Goal: Transaction & Acquisition: Purchase product/service

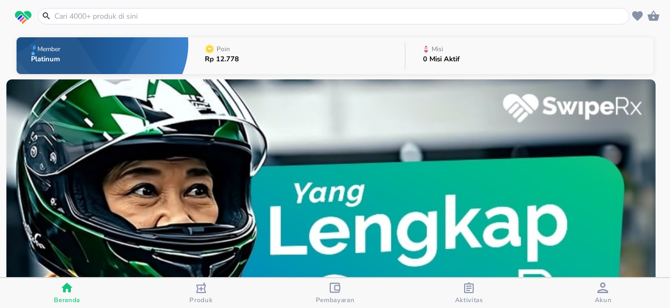
click at [127, 16] on input "text" at bounding box center [339, 16] width 573 height 11
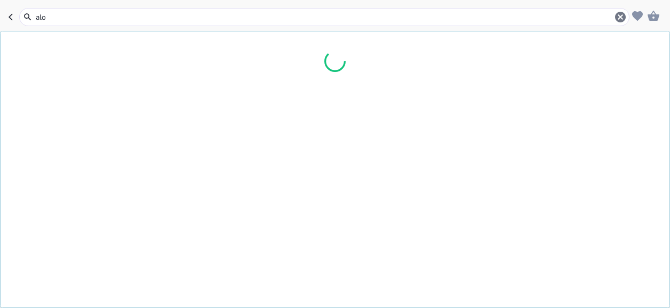
type input "alof"
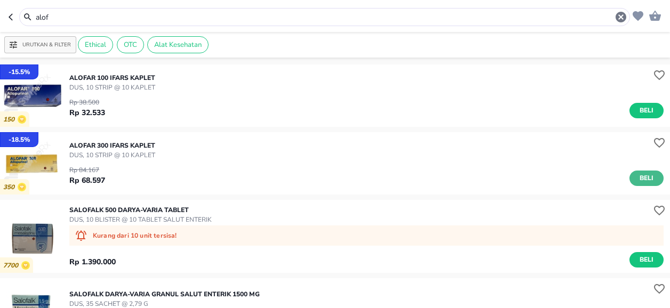
click at [643, 179] on span "Beli" at bounding box center [646, 178] width 18 height 11
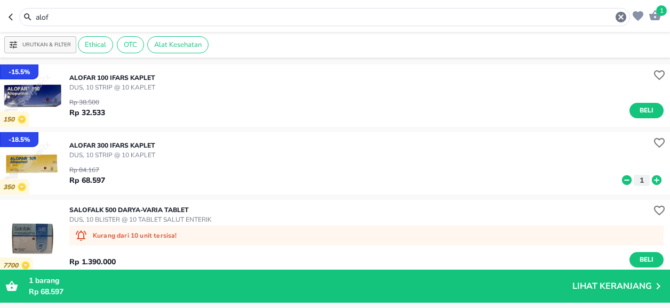
click at [54, 18] on input "alof" at bounding box center [325, 17] width 580 height 11
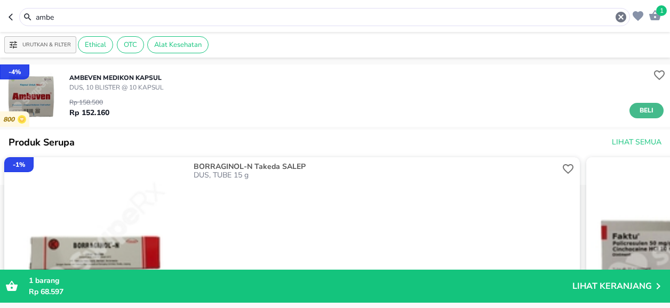
click at [637, 111] on span "Beli" at bounding box center [646, 110] width 18 height 11
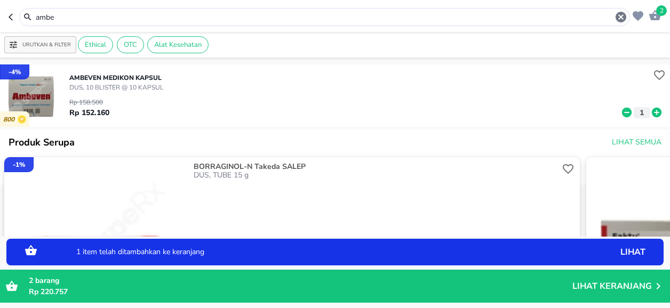
click at [652, 114] on icon at bounding box center [657, 113] width 10 height 10
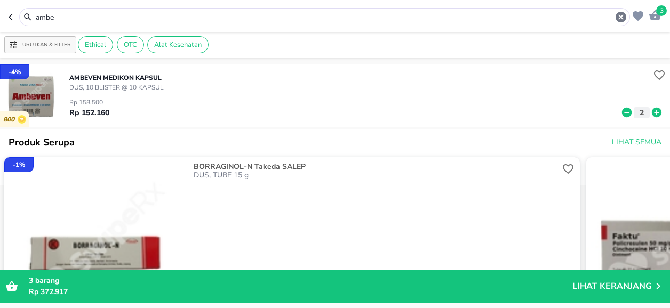
click at [87, 17] on input "ambe" at bounding box center [325, 17] width 580 height 11
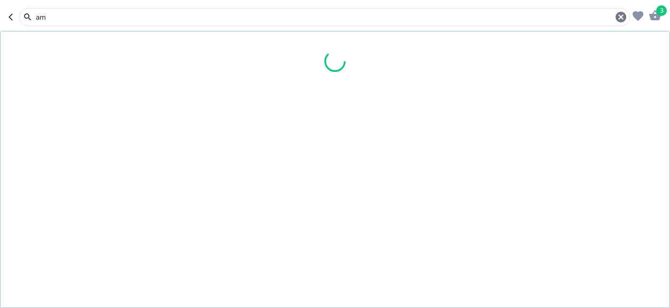
type input "a"
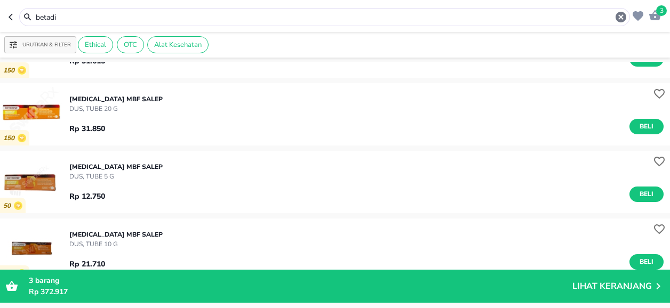
scroll to position [533, 0]
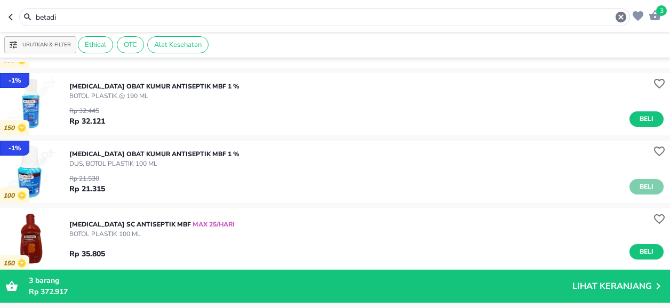
click at [637, 186] on span "Beli" at bounding box center [646, 186] width 18 height 11
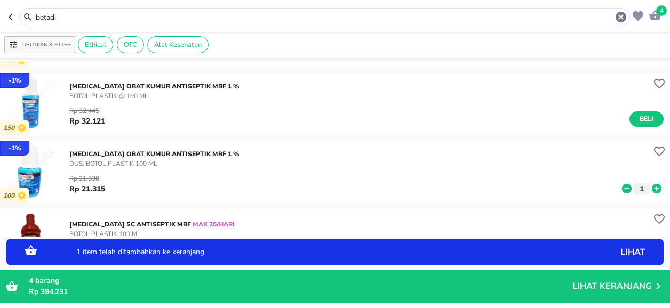
click at [652, 188] on icon at bounding box center [657, 189] width 10 height 10
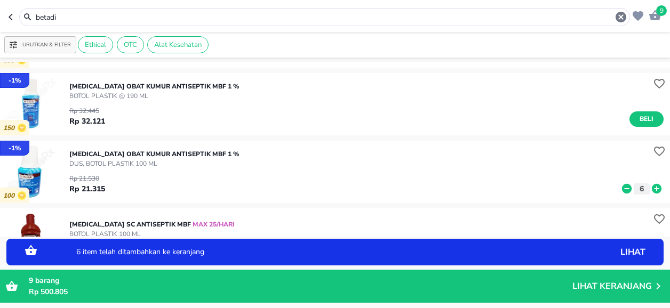
click at [652, 188] on icon at bounding box center [657, 189] width 10 height 10
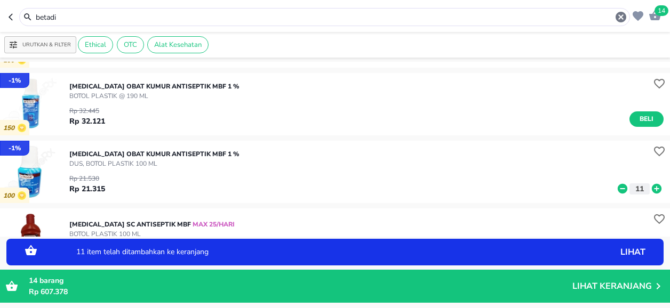
click at [652, 188] on icon at bounding box center [657, 189] width 10 height 10
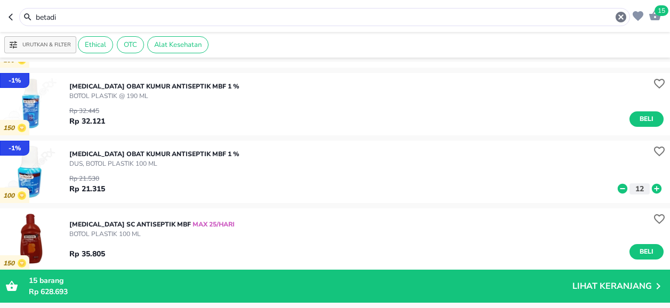
click at [69, 19] on input "betadi" at bounding box center [325, 17] width 580 height 11
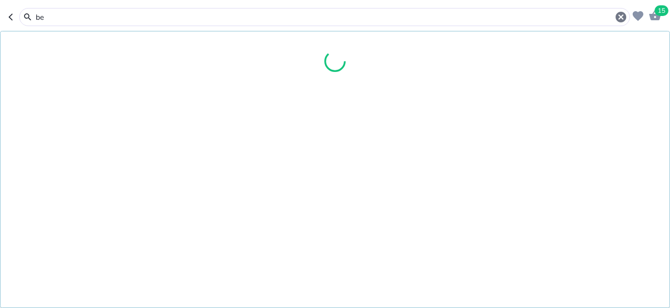
type input "b"
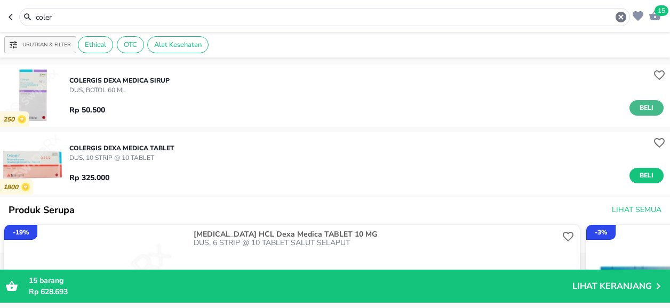
click at [645, 104] on span "Beli" at bounding box center [646, 107] width 18 height 11
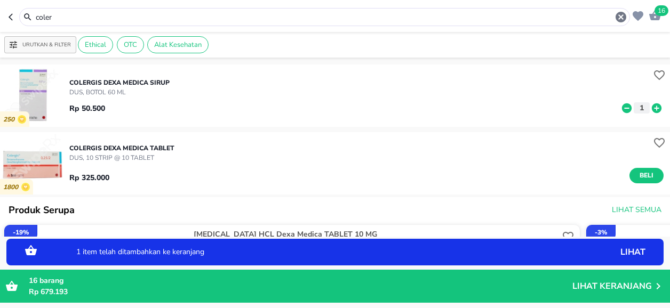
click at [652, 109] on icon at bounding box center [657, 108] width 10 height 10
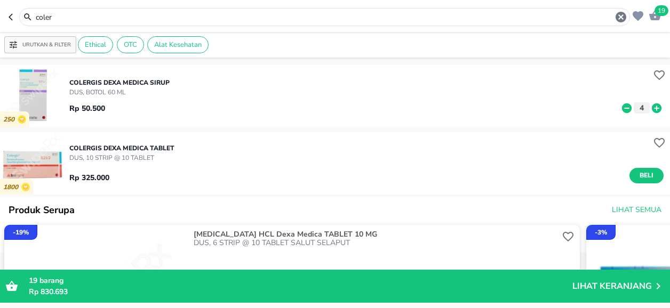
click at [68, 13] on input "coler" at bounding box center [325, 17] width 580 height 11
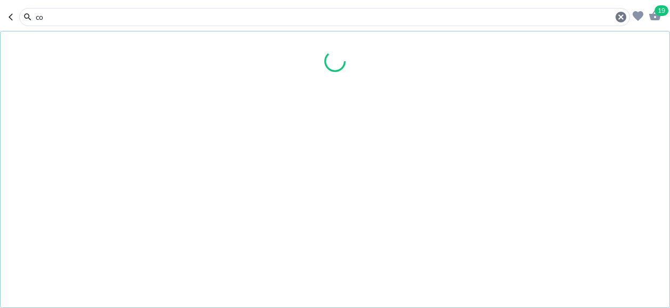
type input "c"
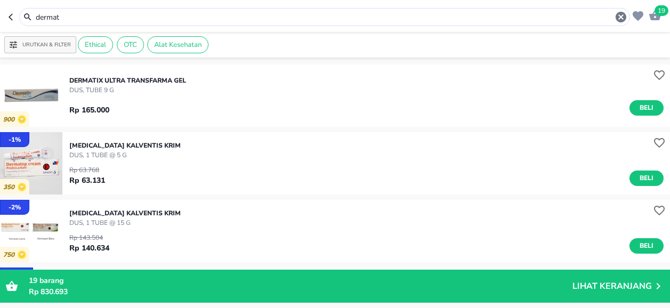
click at [76, 14] on input "dermat" at bounding box center [325, 17] width 580 height 11
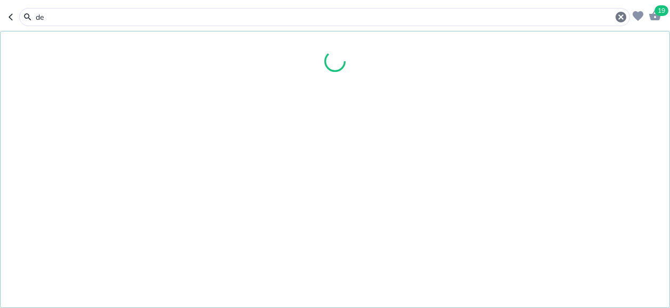
type input "d"
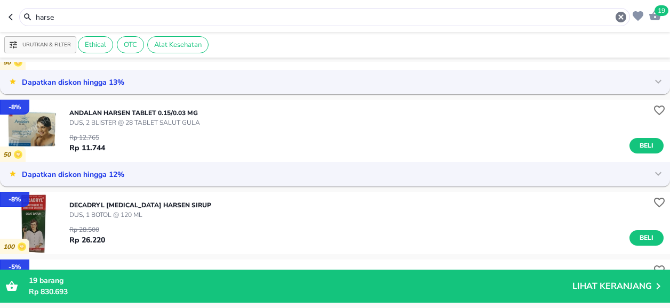
scroll to position [427, 0]
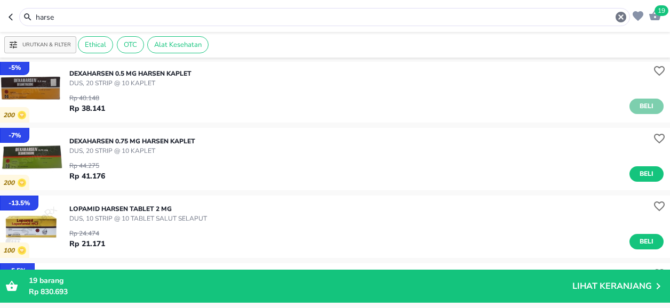
click at [639, 106] on span "Beli" at bounding box center [646, 106] width 18 height 11
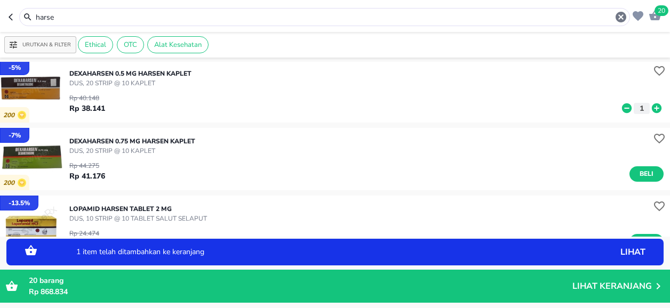
click at [652, 106] on icon at bounding box center [657, 108] width 10 height 10
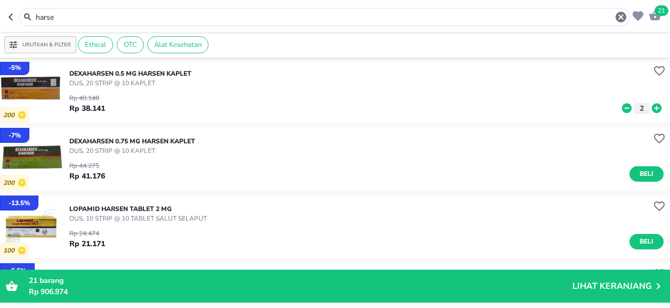
click at [76, 15] on input "harse" at bounding box center [325, 17] width 580 height 11
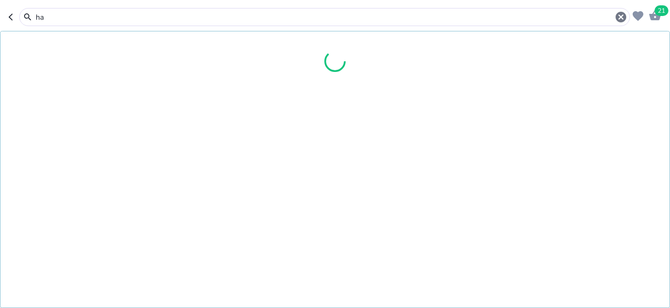
type input "h"
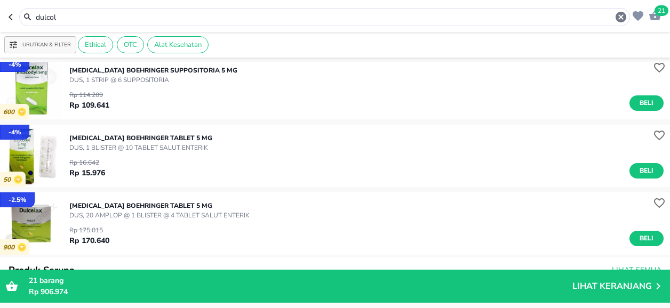
scroll to position [160, 0]
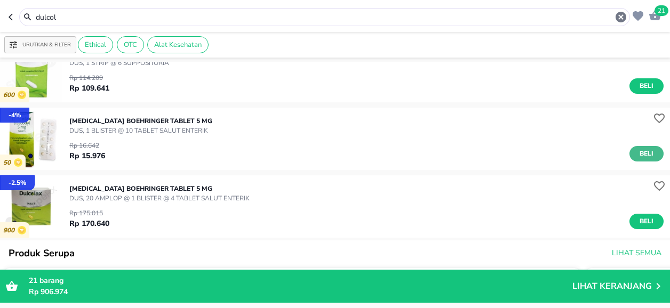
click at [638, 153] on span "Beli" at bounding box center [646, 153] width 18 height 11
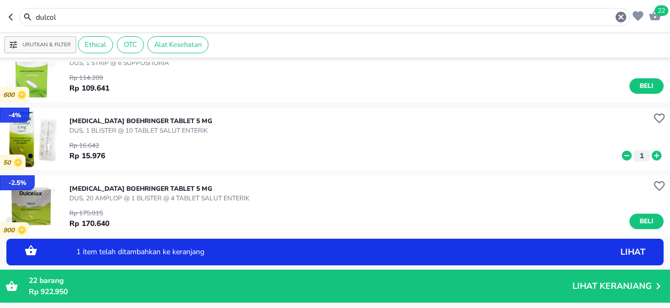
click at [653, 156] on icon at bounding box center [657, 156] width 10 height 10
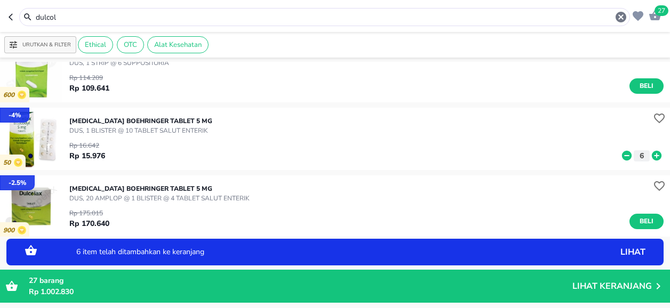
click at [653, 156] on icon at bounding box center [657, 156] width 10 height 10
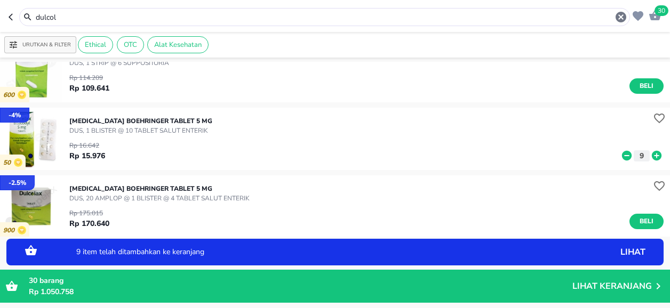
click at [653, 156] on icon at bounding box center [657, 156] width 10 height 10
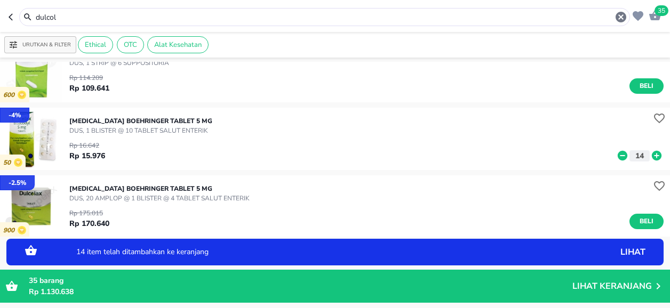
click at [653, 156] on icon at bounding box center [657, 156] width 10 height 10
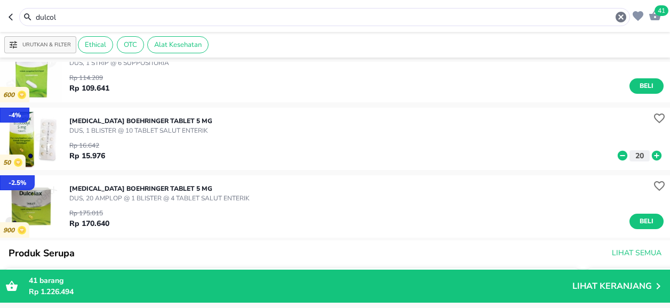
click at [89, 13] on input "dulcol" at bounding box center [325, 17] width 580 height 11
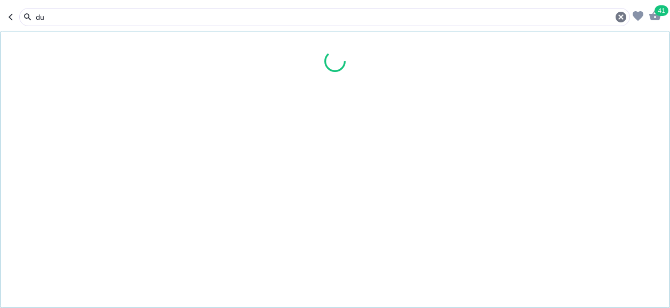
type input "d"
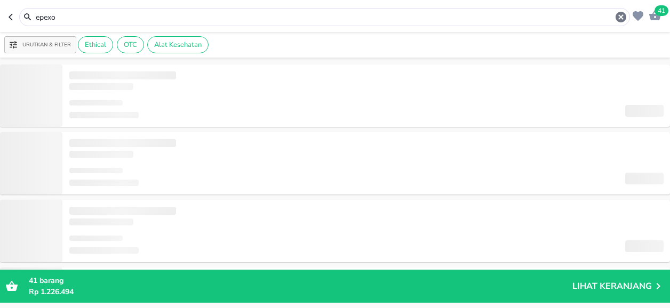
click at [74, 18] on input "epexo" at bounding box center [325, 17] width 580 height 11
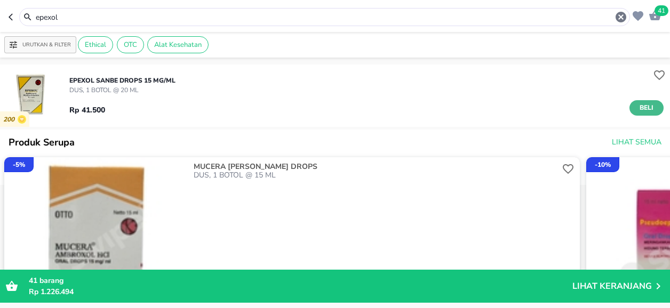
click at [640, 106] on span "Beli" at bounding box center [646, 107] width 18 height 11
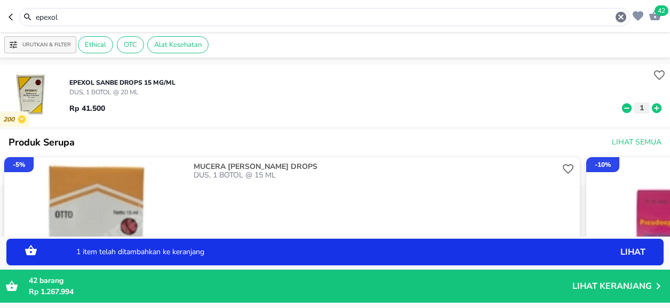
click at [650, 108] on icon at bounding box center [657, 108] width 14 height 12
click at [67, 15] on input "epexol" at bounding box center [325, 17] width 580 height 11
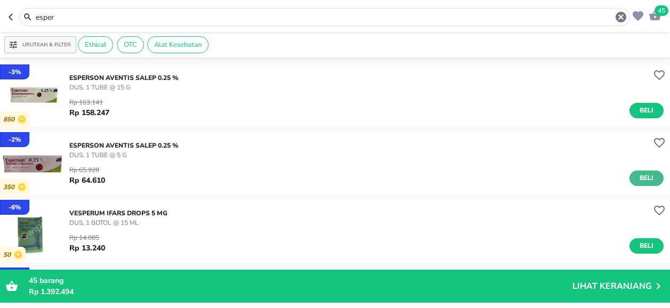
click at [639, 177] on span "Beli" at bounding box center [646, 178] width 18 height 11
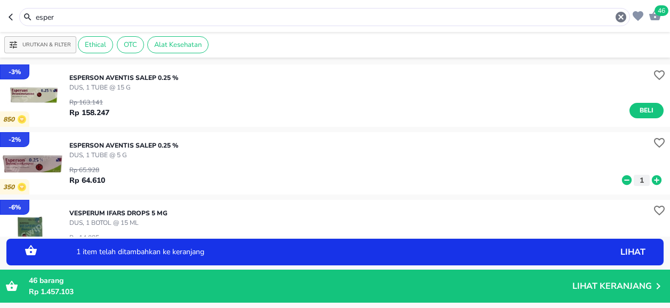
click at [652, 179] on icon at bounding box center [657, 181] width 10 height 10
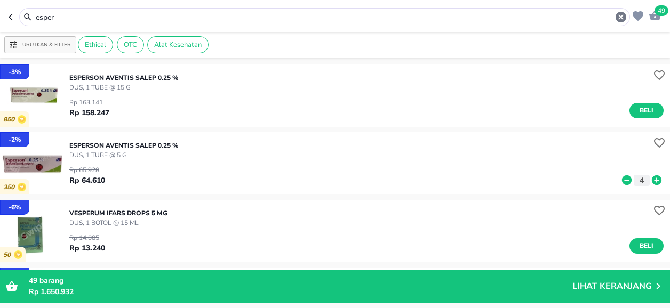
click at [68, 15] on input "esper" at bounding box center [325, 17] width 580 height 11
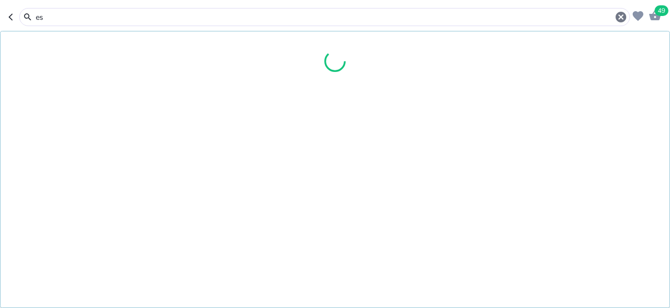
type input "e"
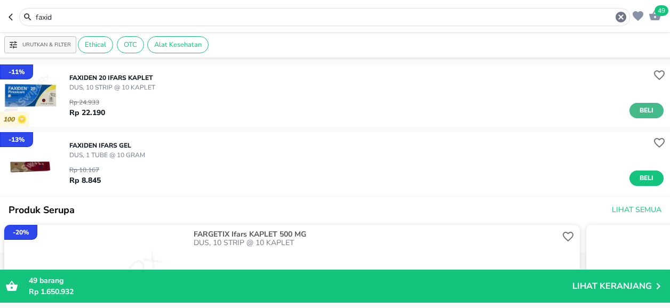
click at [638, 110] on span "Beli" at bounding box center [646, 110] width 18 height 11
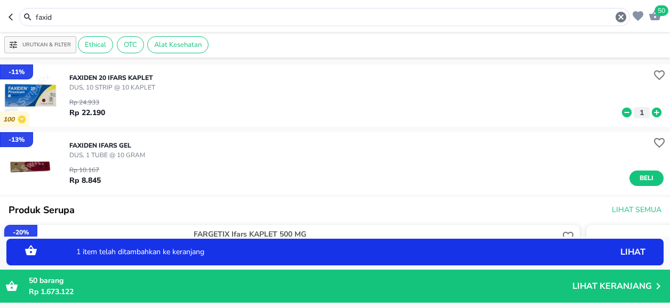
click at [652, 114] on icon at bounding box center [657, 113] width 10 height 10
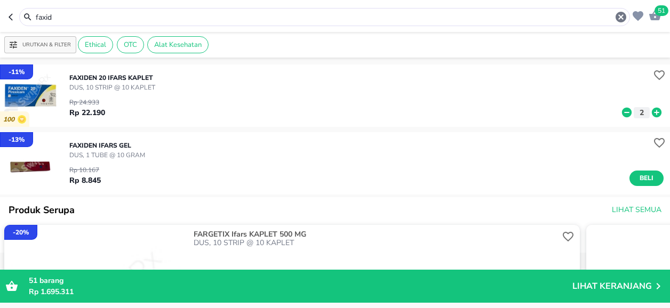
click at [59, 21] on input "faxid" at bounding box center [325, 17] width 580 height 11
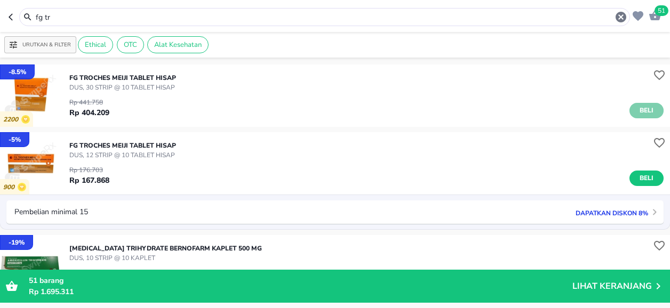
click at [637, 108] on span "Beli" at bounding box center [646, 110] width 18 height 11
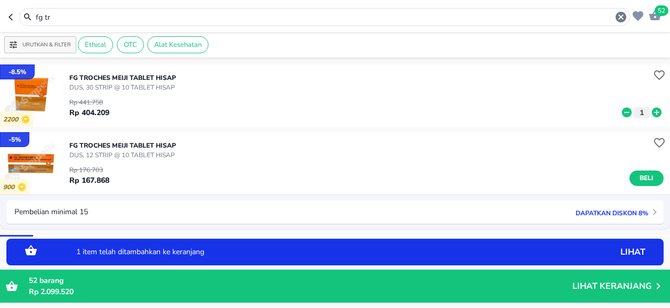
click at [652, 111] on icon at bounding box center [657, 113] width 10 height 10
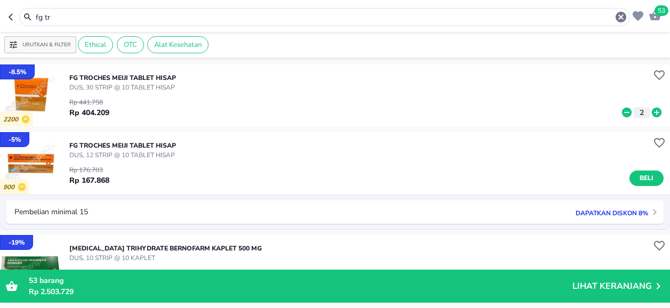
click at [64, 14] on input "fg tr" at bounding box center [325, 17] width 580 height 11
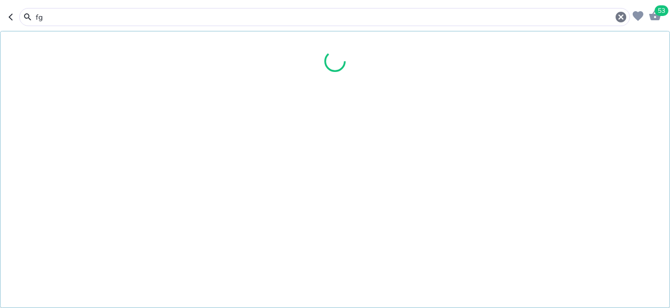
type input "f"
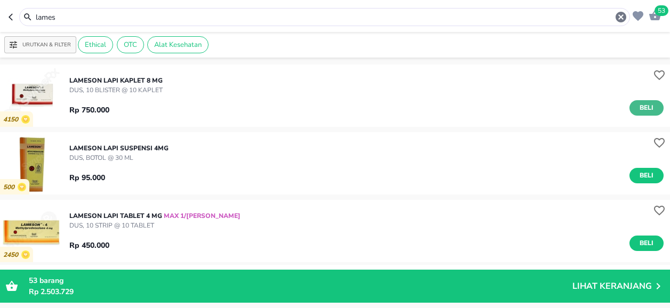
click at [637, 109] on span "Beli" at bounding box center [646, 107] width 18 height 11
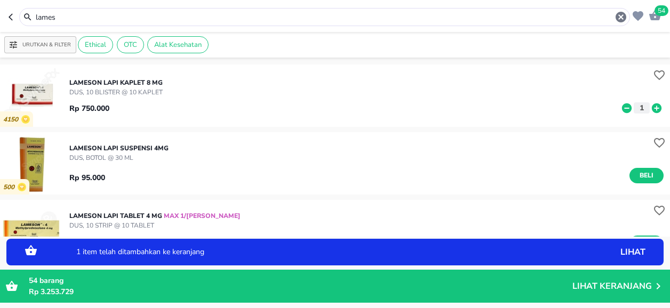
click at [109, 87] on p "DUS, 10 BLISTER @ 10 KAPLET" at bounding box center [115, 92] width 93 height 10
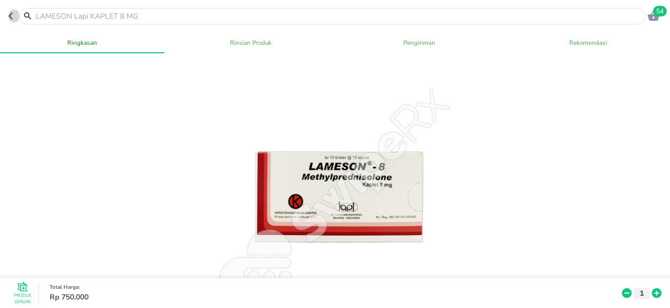
click at [11, 18] on icon "button" at bounding box center [11, 16] width 4 height 7
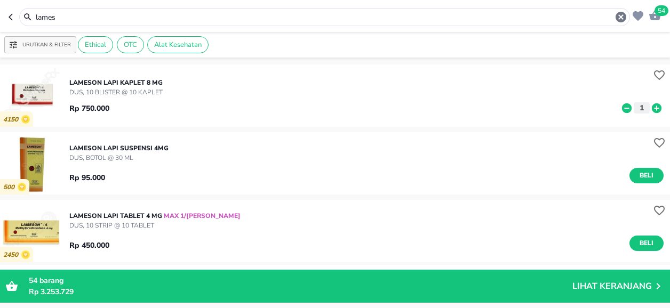
click at [60, 17] on input "lames" at bounding box center [325, 17] width 580 height 11
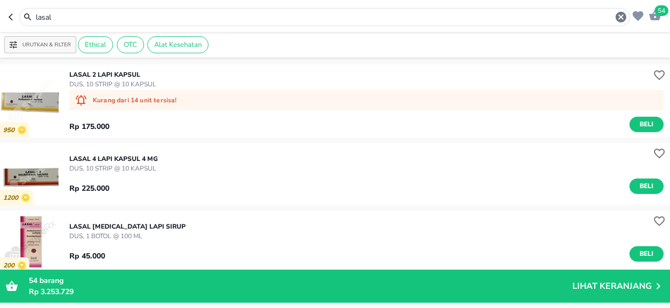
click at [60, 17] on input "lasal" at bounding box center [325, 17] width 580 height 11
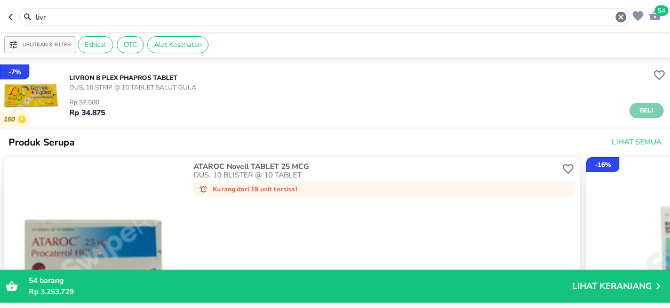
click at [641, 109] on span "Beli" at bounding box center [646, 110] width 18 height 11
click at [59, 13] on input "livr" at bounding box center [325, 17] width 580 height 11
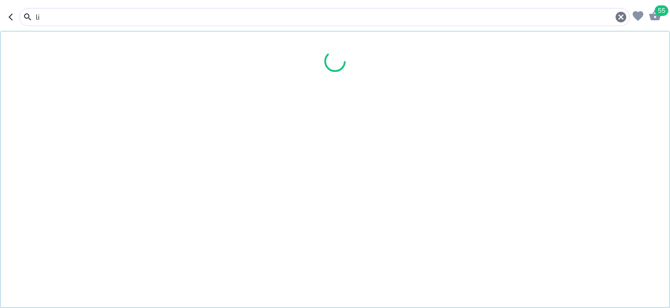
type input "l"
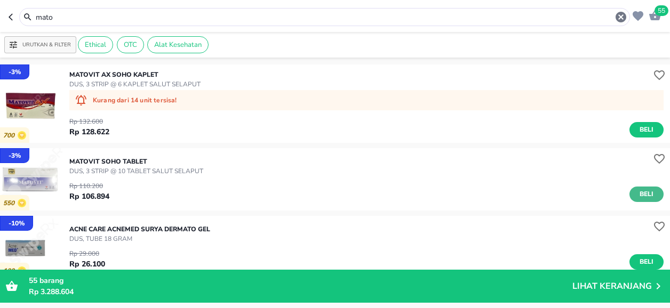
click at [637, 196] on span "Beli" at bounding box center [646, 194] width 18 height 11
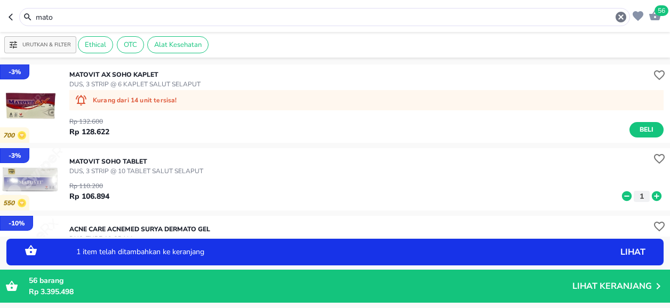
click at [98, 168] on p "DUS, 3 STRIP @ 10 TABLET SALUT SELAPUT" at bounding box center [136, 171] width 134 height 10
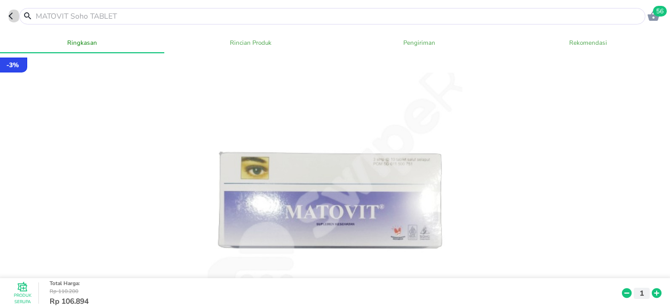
click at [10, 15] on icon "button" at bounding box center [13, 16] width 9 height 9
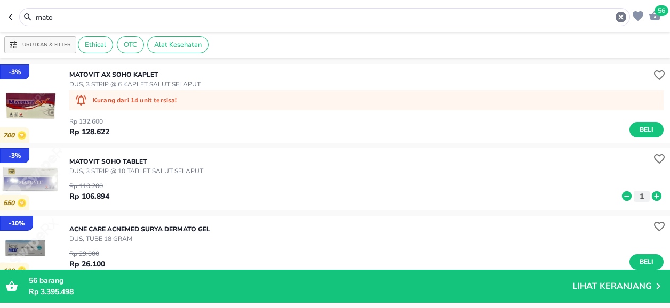
click at [76, 15] on input "mato" at bounding box center [325, 17] width 580 height 11
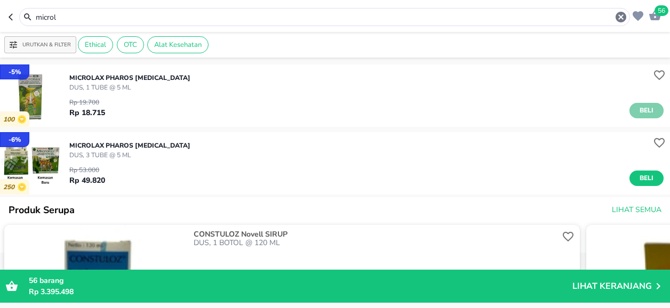
click at [638, 111] on span "Beli" at bounding box center [646, 110] width 18 height 11
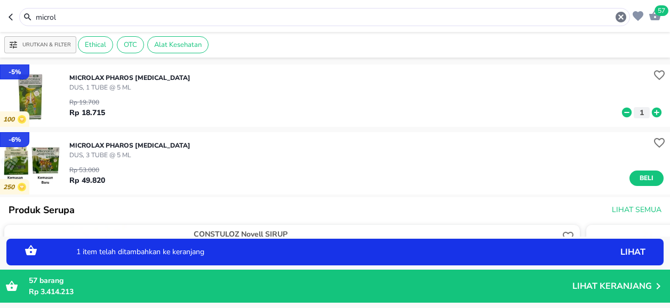
click at [652, 115] on icon at bounding box center [657, 113] width 10 height 10
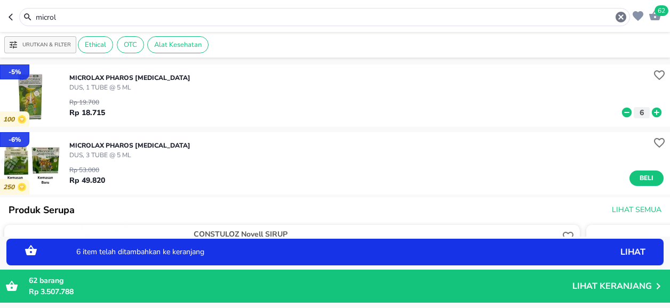
click at [652, 115] on icon at bounding box center [657, 113] width 10 height 10
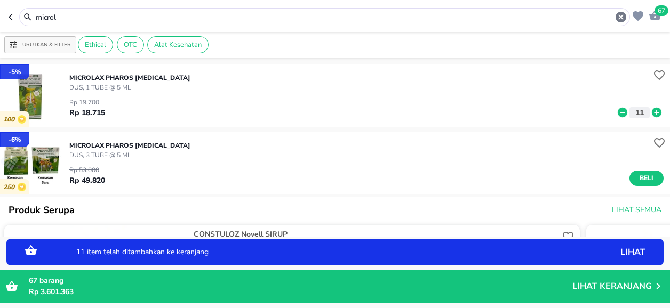
click at [652, 115] on icon at bounding box center [657, 113] width 10 height 10
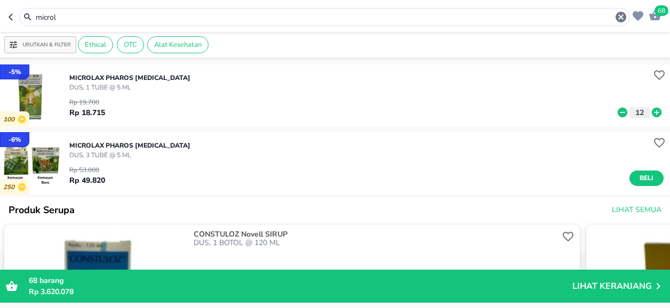
click at [86, 15] on input "microl" at bounding box center [325, 17] width 580 height 11
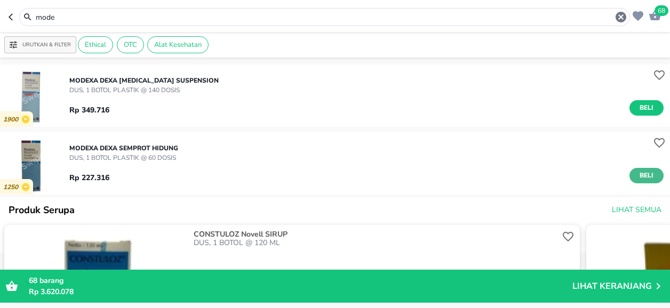
click at [644, 180] on span "Beli" at bounding box center [646, 175] width 18 height 11
click at [58, 18] on input "mode" at bounding box center [325, 17] width 580 height 11
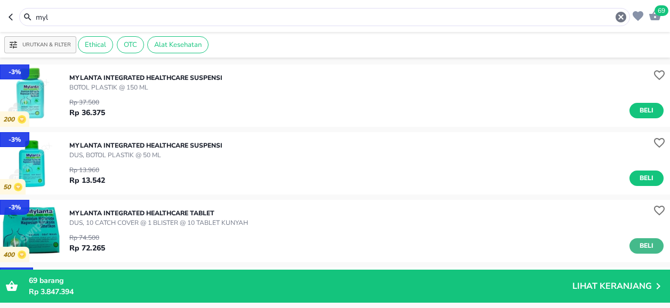
click at [642, 246] on span "Beli" at bounding box center [646, 246] width 18 height 11
click at [70, 19] on input "myl" at bounding box center [325, 17] width 580 height 11
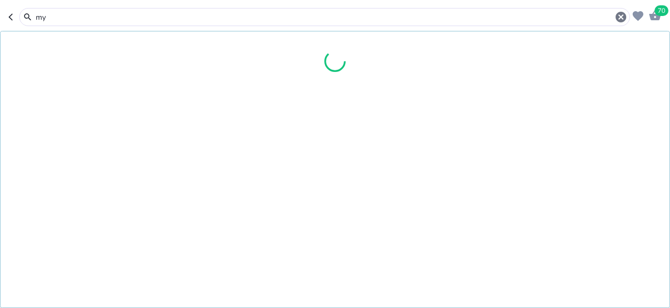
type input "m"
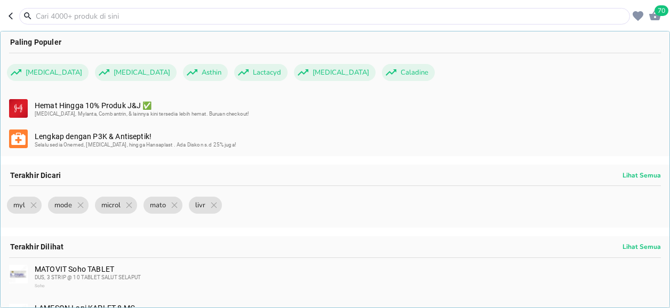
type input "b"
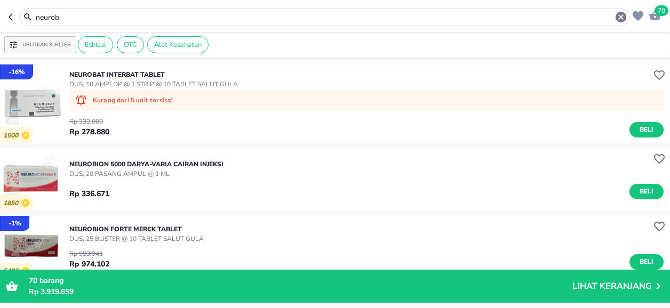
scroll to position [107, 0]
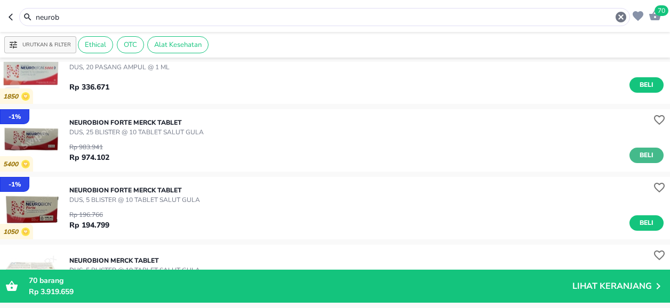
click at [643, 155] on span "Beli" at bounding box center [646, 155] width 18 height 11
click at [101, 18] on input "neurob" at bounding box center [325, 17] width 580 height 11
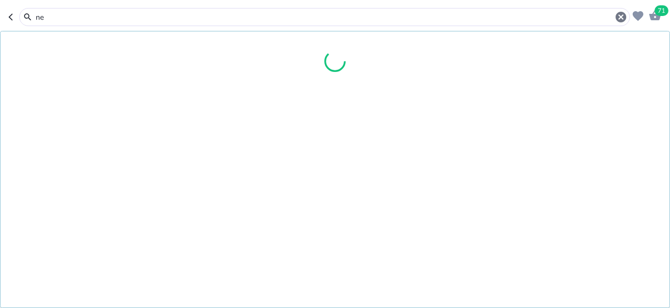
type input "n"
type input "otil"
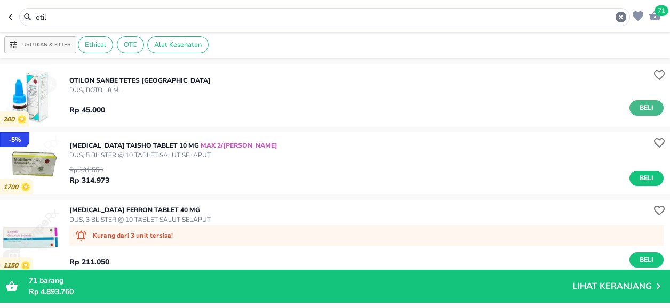
click at [637, 108] on span "Beli" at bounding box center [646, 107] width 18 height 11
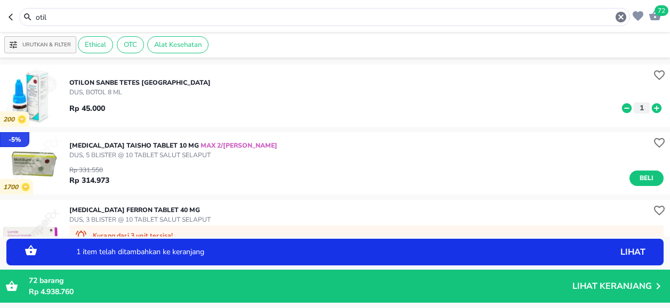
click at [652, 108] on icon at bounding box center [657, 108] width 10 height 10
click at [660, 14] on span "75" at bounding box center [662, 10] width 14 height 11
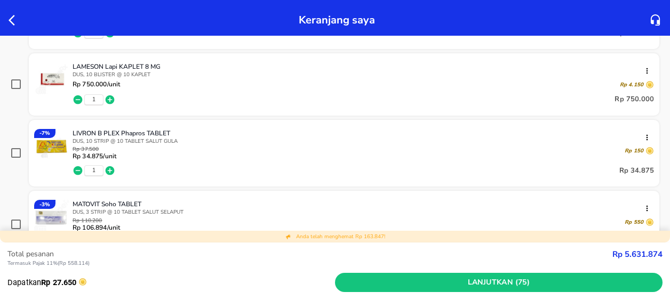
scroll to position [800, 0]
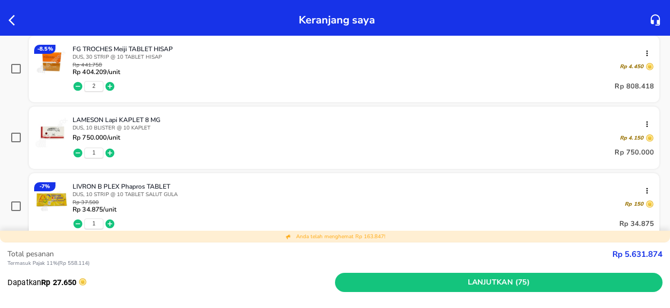
click at [16, 66] on input "checkbox" at bounding box center [16, 68] width 11 height 11
checkbox input "true"
drag, startPoint x: 15, startPoint y: 135, endPoint x: 40, endPoint y: 139, distance: 25.3
click at [15, 135] on input "checkbox" at bounding box center [16, 137] width 11 height 11
checkbox input "true"
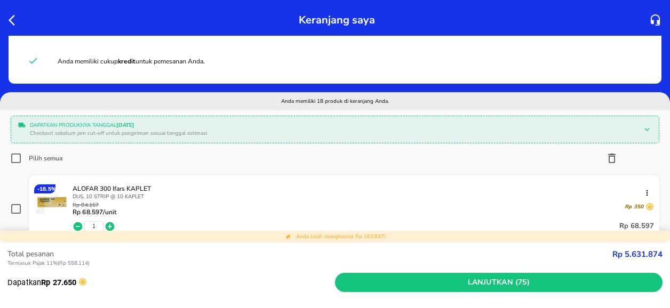
scroll to position [0, 0]
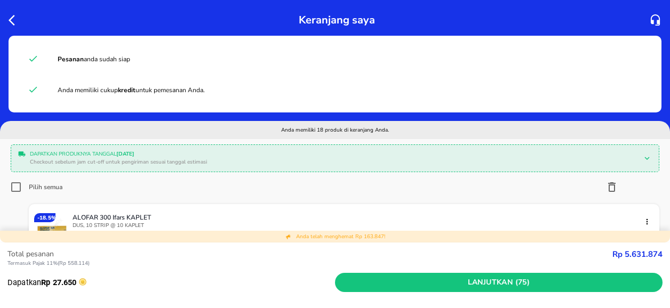
click at [605, 186] on icon "button" at bounding box center [611, 187] width 13 height 13
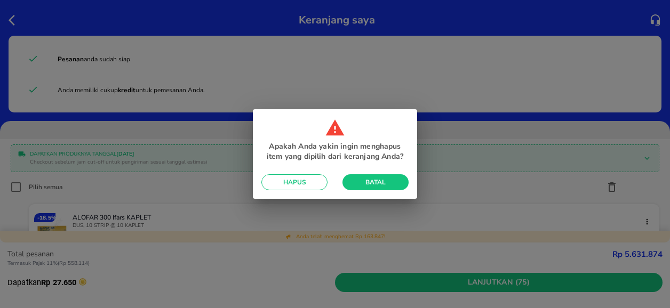
click at [298, 182] on span "Hapus" at bounding box center [294, 182] width 49 height 9
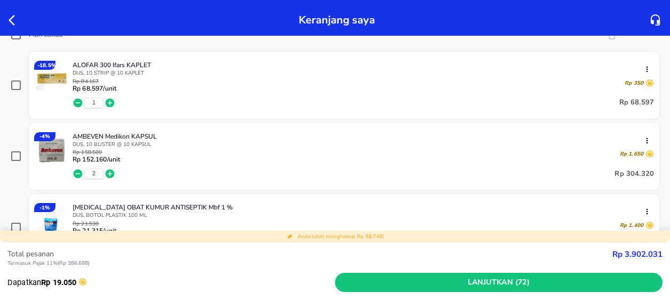
scroll to position [213, 0]
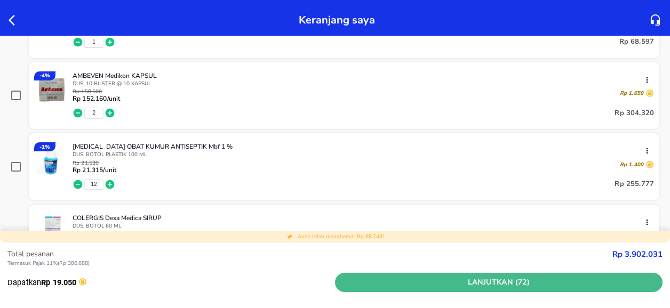
click at [477, 283] on span "Lanjutkan (72)" at bounding box center [498, 282] width 319 height 13
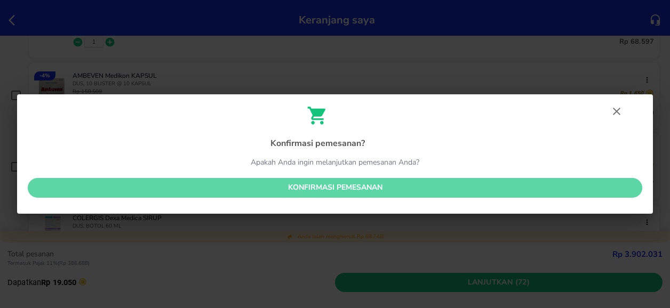
click at [318, 184] on span "Konfirmasi pemesanan" at bounding box center [334, 187] width 597 height 13
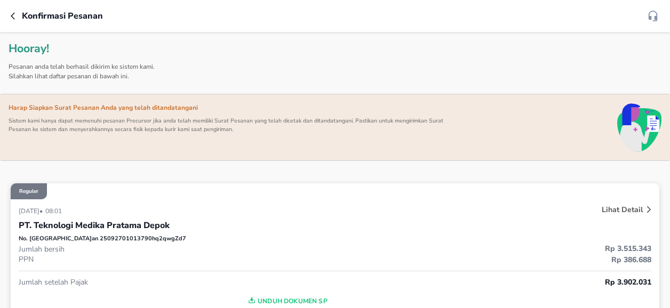
scroll to position [114, 0]
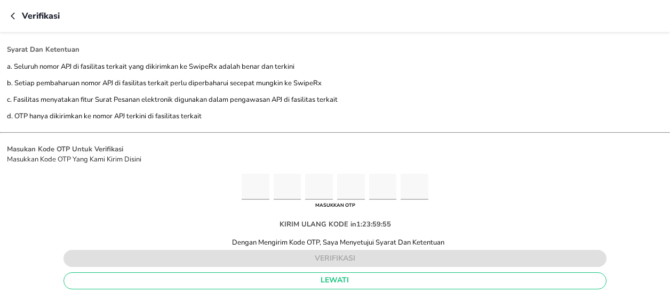
click at [250, 186] on input "Please enter OTP character 1" at bounding box center [256, 187] width 28 height 26
type input "3"
type input "4"
type input "6"
type input "0"
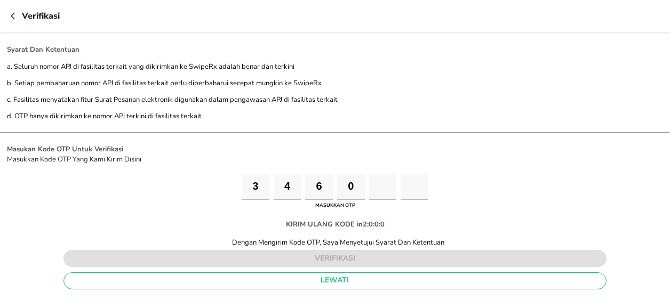
type input "9"
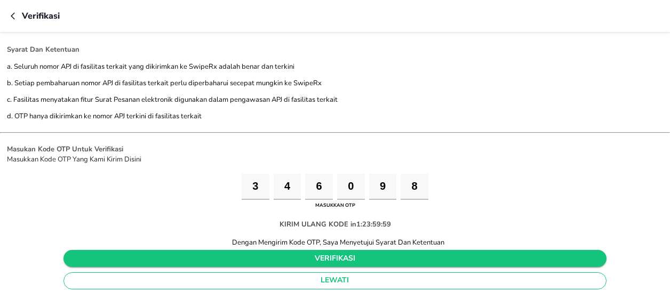
type input "8"
click at [290, 257] on span "verifikasi" at bounding box center [334, 258] width 525 height 13
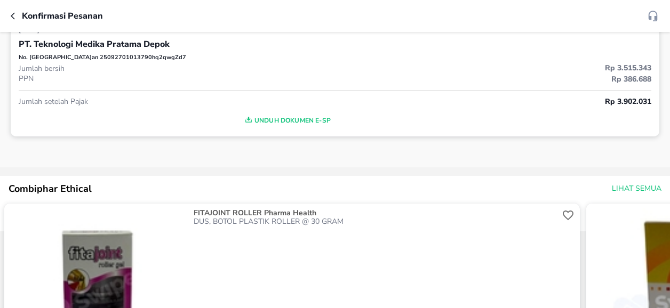
scroll to position [93, 0]
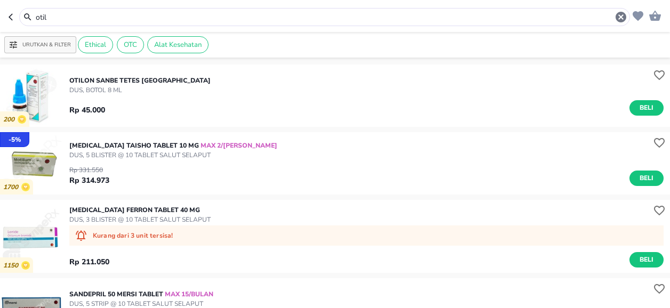
click at [63, 16] on input "otil" at bounding box center [325, 17] width 580 height 11
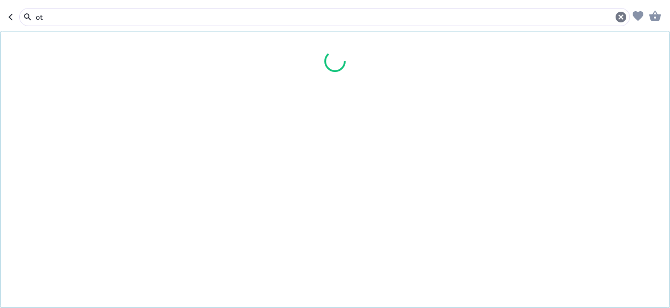
type input "o"
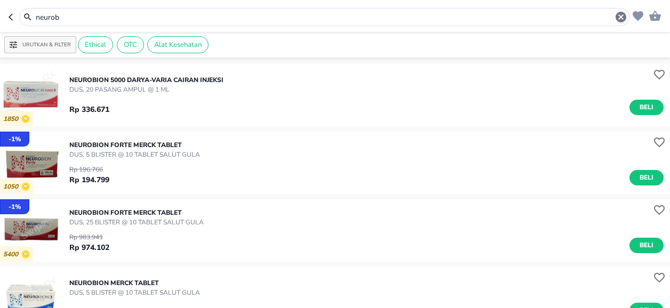
scroll to position [107, 0]
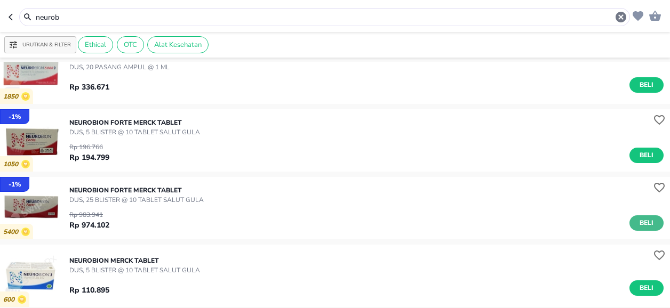
click at [642, 221] on span "Beli" at bounding box center [646, 223] width 18 height 11
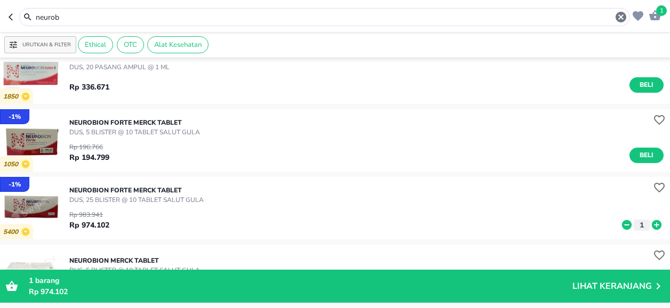
type input "myl"
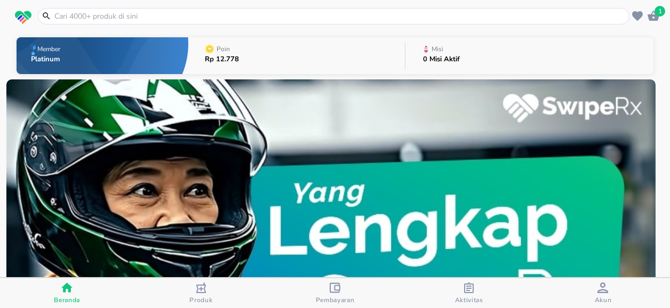
click at [474, 284] on div "Aktivitas" at bounding box center [469, 294] width 28 height 22
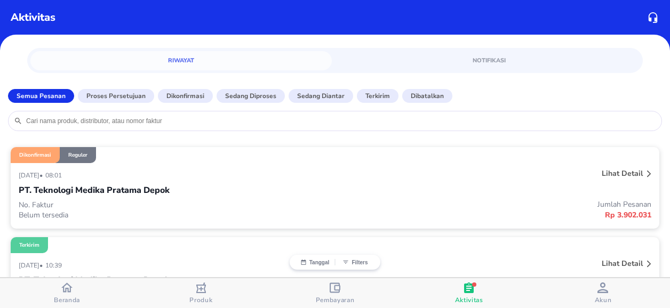
click at [647, 174] on icon at bounding box center [649, 174] width 4 height 7
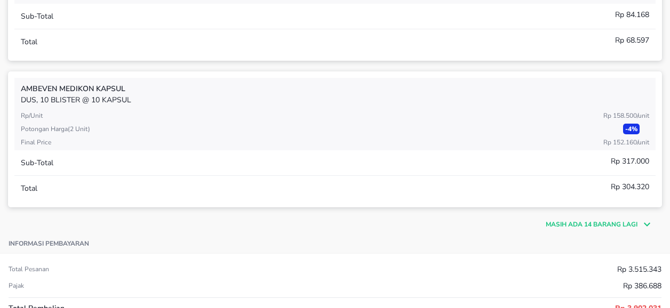
scroll to position [533, 0]
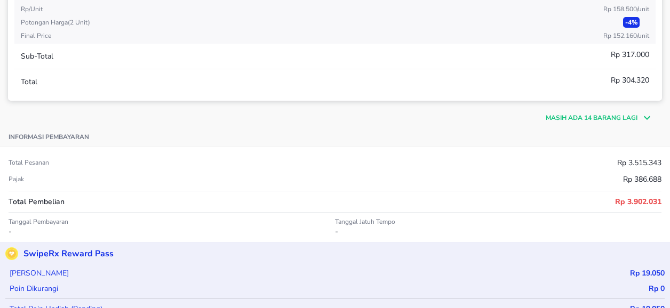
click at [639, 114] on icon at bounding box center [645, 117] width 16 height 13
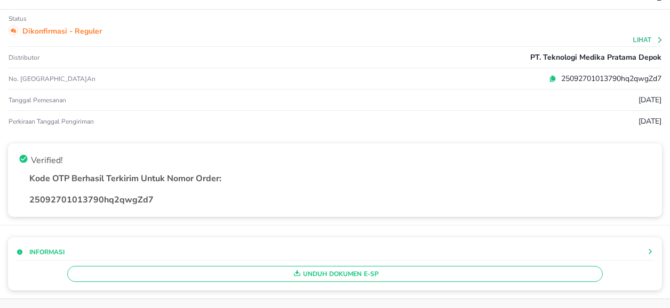
scroll to position [0, 0]
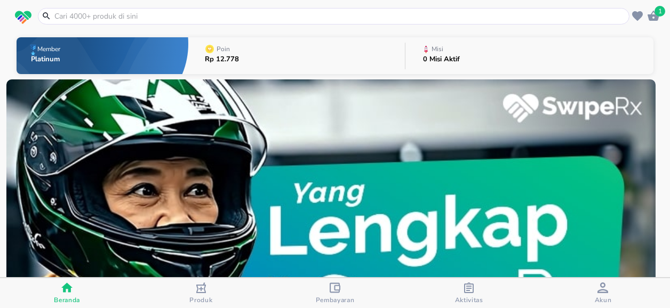
click at [661, 11] on span "1" at bounding box center [660, 11] width 11 height 11
click at [472, 288] on icon "button" at bounding box center [469, 288] width 11 height 11
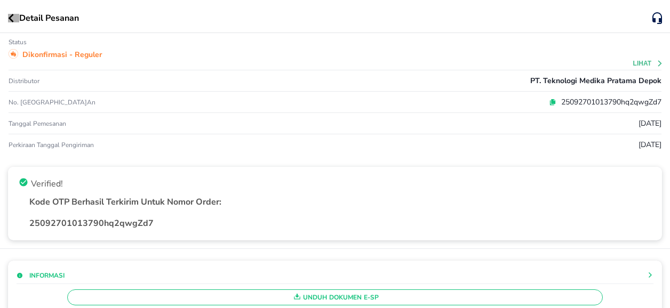
drag, startPoint x: 11, startPoint y: 16, endPoint x: 67, endPoint y: 22, distance: 55.8
click at [11, 16] on icon "button" at bounding box center [11, 18] width 5 height 9
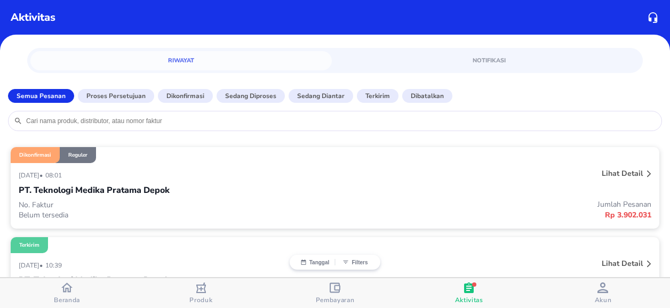
click at [625, 173] on p "Lihat detail" at bounding box center [622, 174] width 41 height 10
click at [645, 173] on div "27 September 2025 • 08:01 Lihat detail PT. Teknologi Medika Pratama Depok No. F…" at bounding box center [335, 196] width 649 height 66
click at [647, 173] on icon at bounding box center [649, 174] width 4 height 7
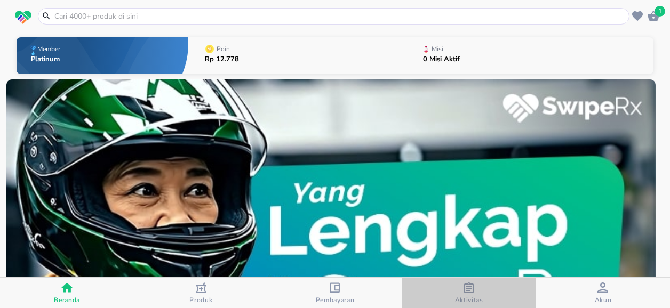
click at [471, 292] on icon "button" at bounding box center [469, 288] width 10 height 11
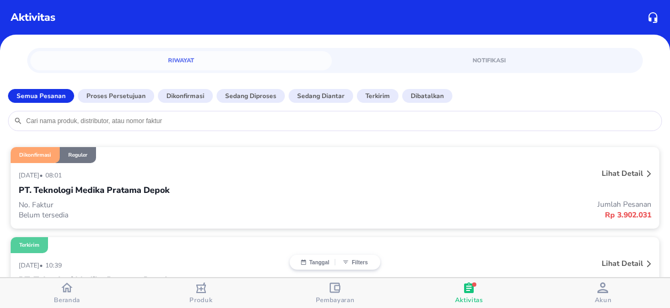
click at [647, 174] on icon at bounding box center [649, 174] width 4 height 7
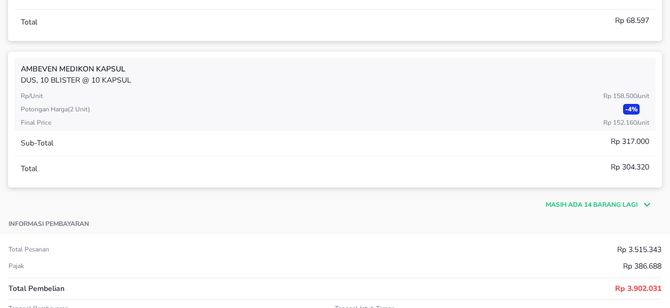
scroll to position [480, 0]
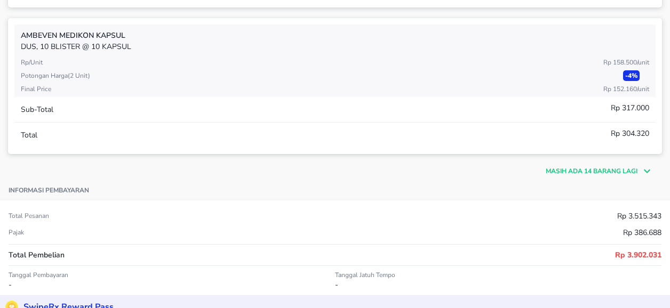
click at [644, 170] on icon at bounding box center [647, 172] width 6 height 4
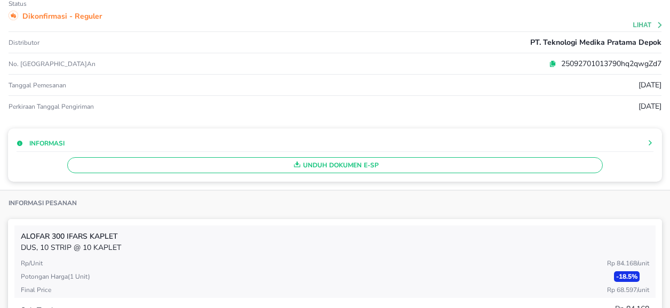
scroll to position [0, 0]
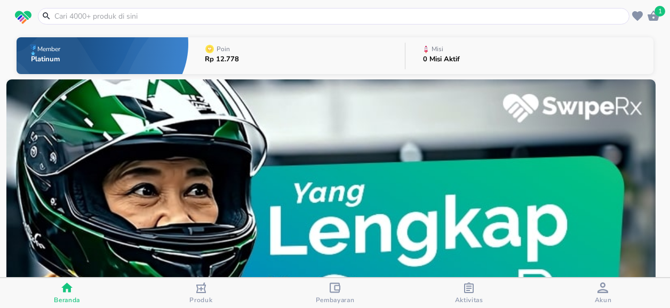
click at [105, 11] on input "text" at bounding box center [339, 16] width 573 height 11
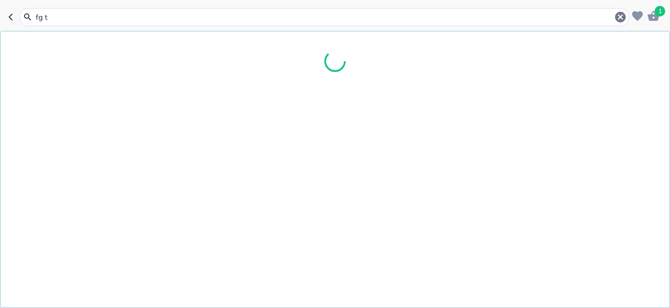
type input "fg tr"
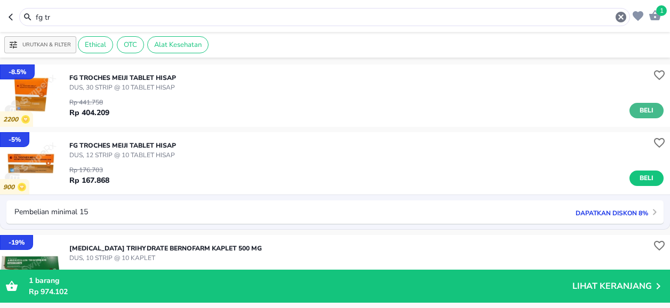
click at [637, 111] on span "Beli" at bounding box center [646, 110] width 18 height 11
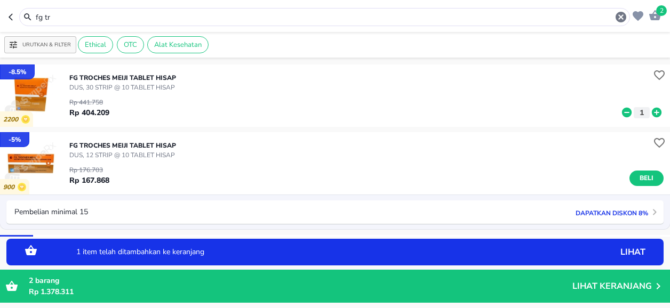
click at [650, 111] on icon at bounding box center [657, 113] width 14 height 12
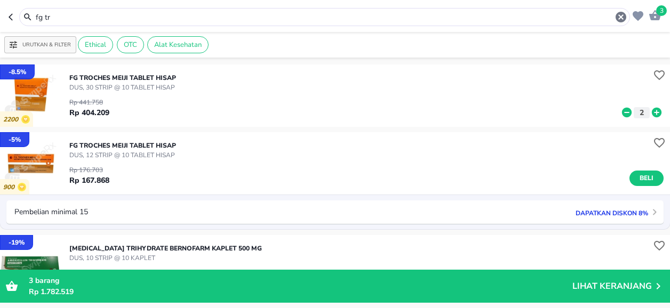
click at [58, 20] on input "fg tr" at bounding box center [325, 17] width 580 height 11
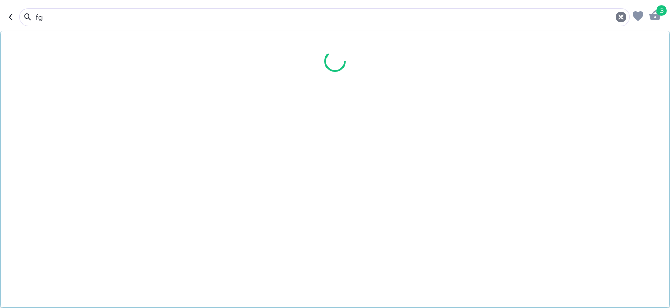
type input "f"
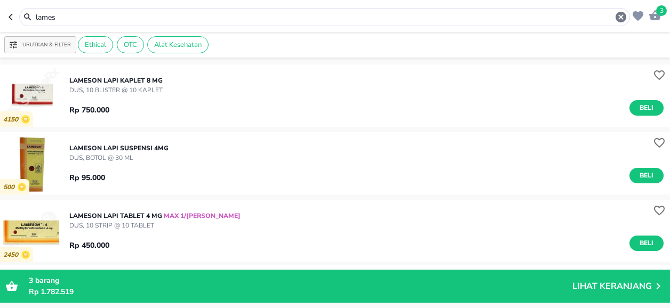
drag, startPoint x: 641, startPoint y: 104, endPoint x: 357, endPoint y: 18, distance: 297.2
click at [642, 104] on span "Beli" at bounding box center [646, 107] width 18 height 11
click at [75, 14] on input "lames" at bounding box center [325, 17] width 580 height 11
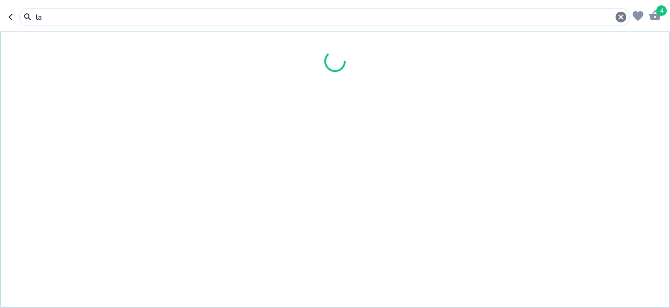
type input "l"
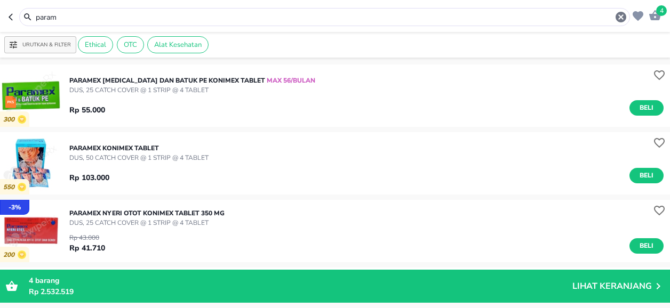
scroll to position [53, 0]
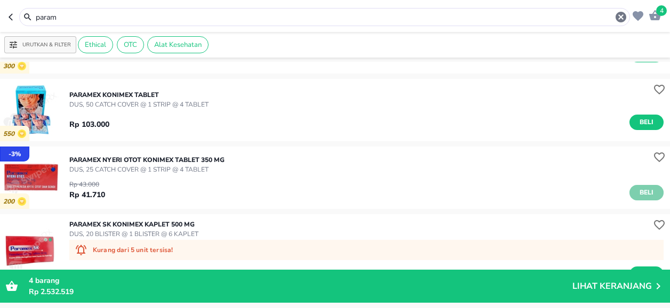
click at [638, 193] on span "Beli" at bounding box center [646, 192] width 18 height 11
click at [73, 19] on input "param" at bounding box center [325, 17] width 580 height 11
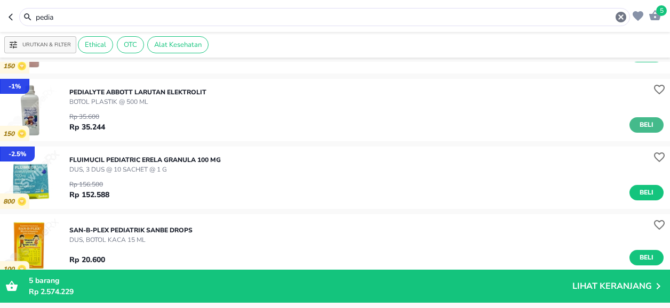
click at [637, 125] on span "Beli" at bounding box center [646, 124] width 18 height 11
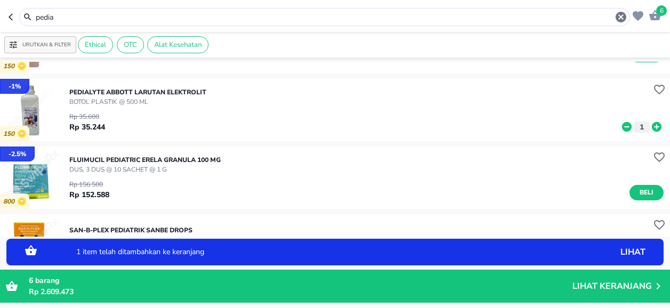
click at [650, 127] on icon at bounding box center [657, 127] width 14 height 12
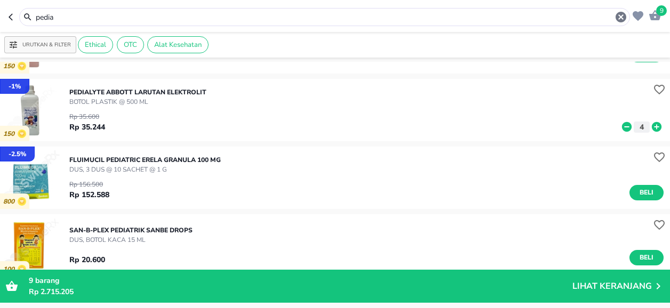
click at [61, 20] on input "pedia" at bounding box center [325, 17] width 580 height 11
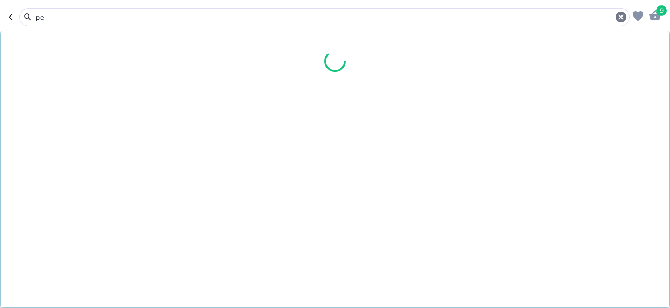
type input "p"
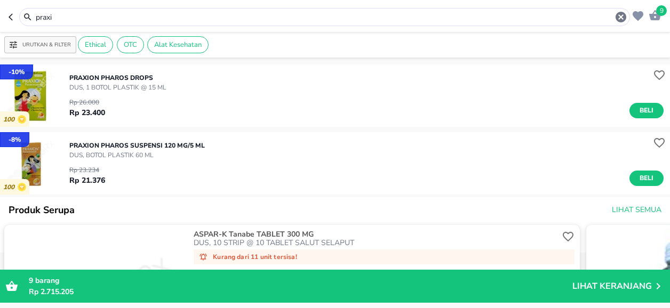
click at [87, 19] on input "praxi" at bounding box center [325, 17] width 580 height 11
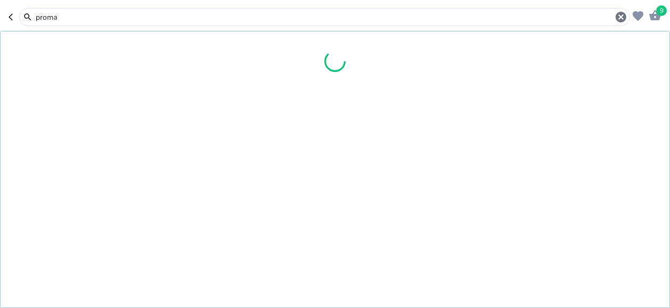
type input "proma"
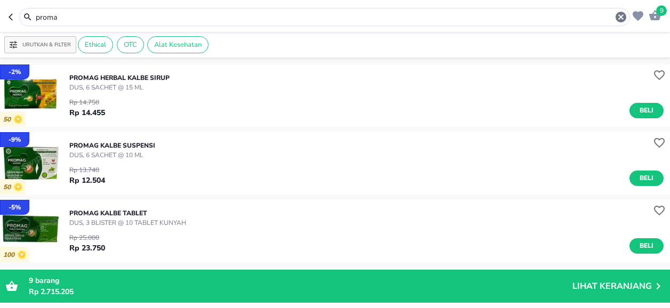
scroll to position [213, 0]
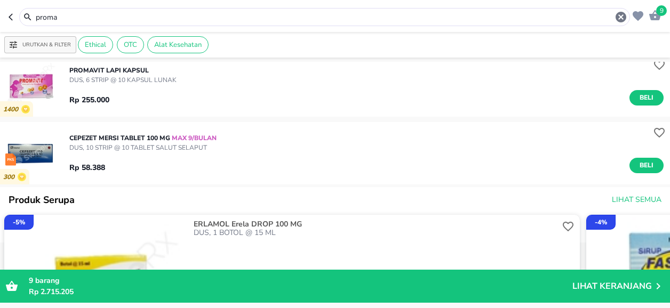
click at [99, 78] on p "DUS, 6 STRIP @ 10 KAPSUL LUNAK" at bounding box center [122, 80] width 107 height 10
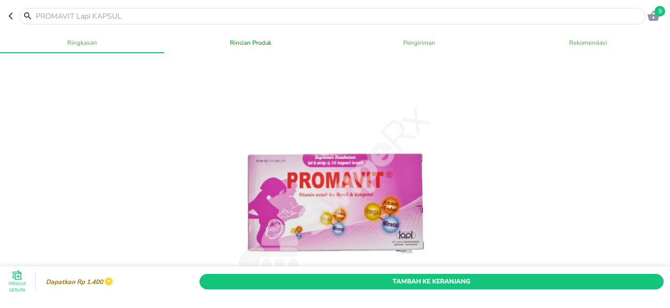
scroll to position [267, 0]
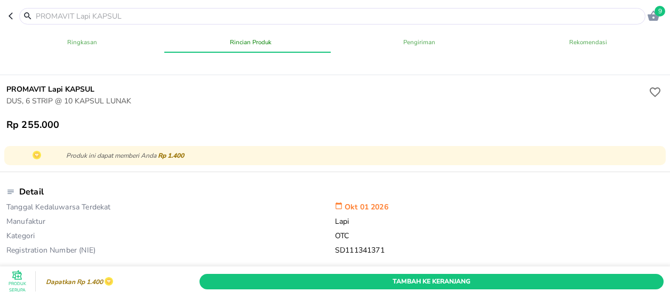
click at [397, 276] on span "Tambah Ke Keranjang" at bounding box center [432, 281] width 448 height 11
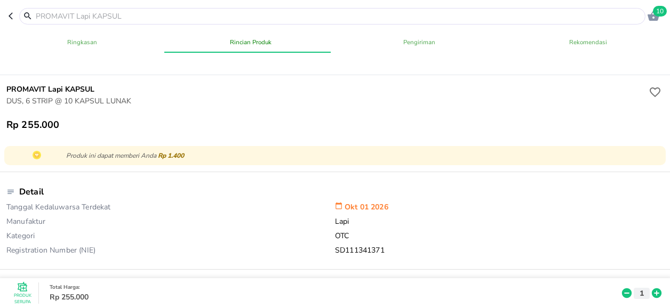
click at [106, 16] on input "text" at bounding box center [339, 16] width 608 height 11
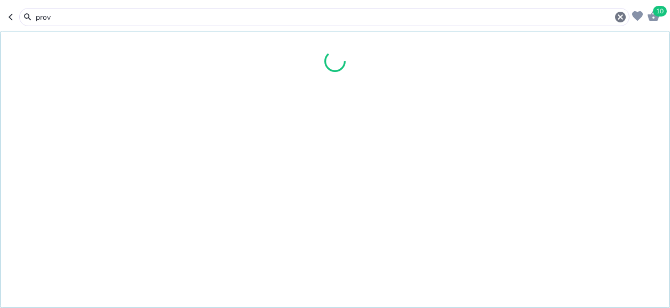
type input "prove"
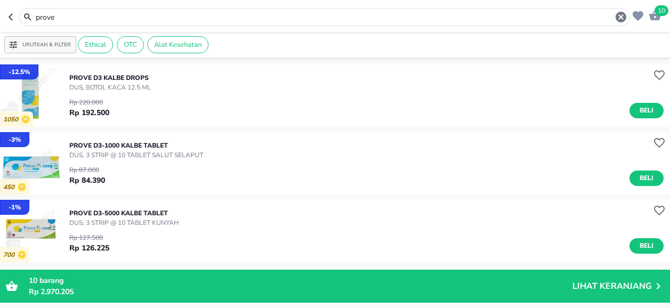
scroll to position [160, 0]
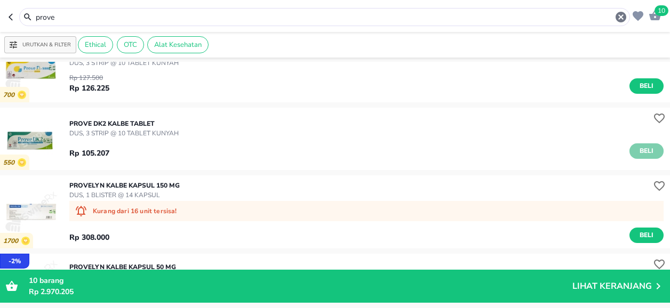
click at [640, 154] on span "Beli" at bounding box center [646, 151] width 18 height 11
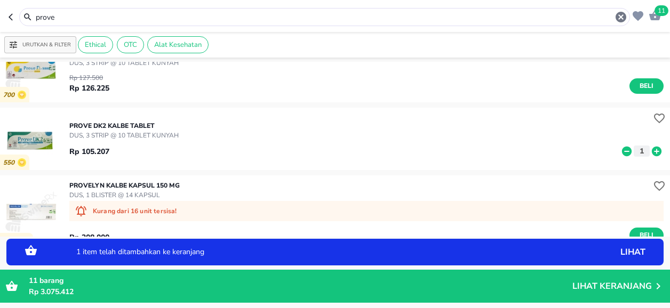
click at [652, 153] on icon at bounding box center [657, 151] width 10 height 10
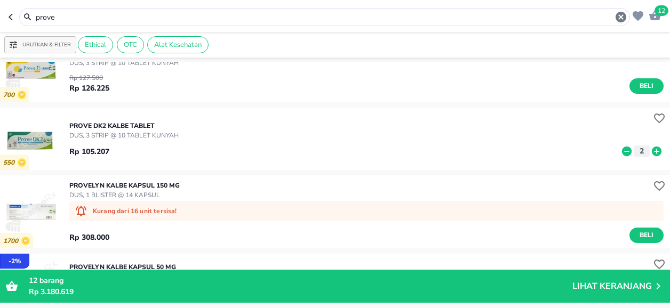
click at [64, 11] on div "prove" at bounding box center [331, 17] width 593 height 13
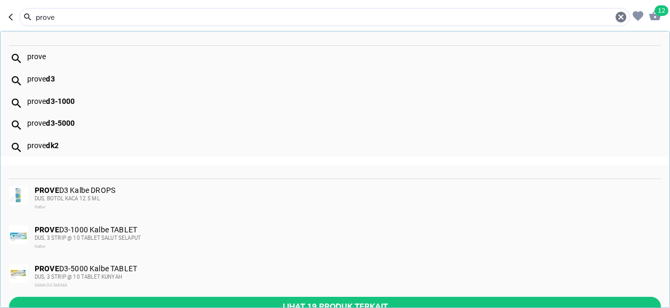
click at [59, 15] on input "prove" at bounding box center [325, 17] width 580 height 11
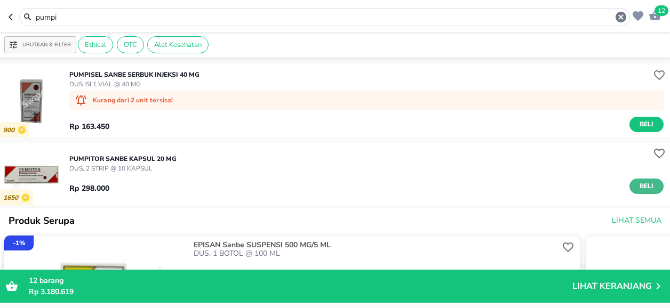
click at [637, 188] on span "Beli" at bounding box center [646, 186] width 18 height 11
click at [74, 17] on input "pumpi" at bounding box center [325, 17] width 580 height 11
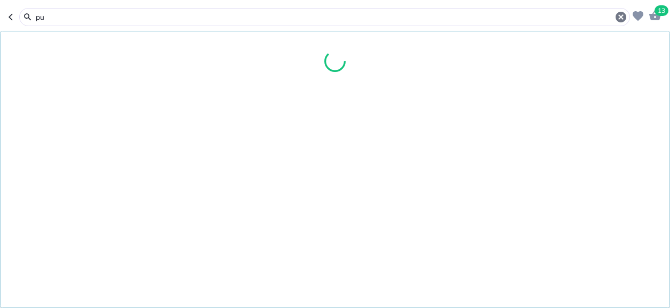
type input "p"
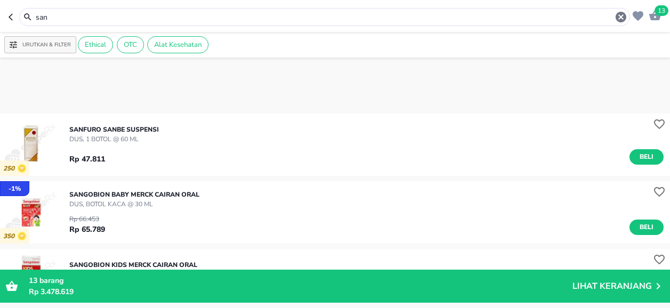
scroll to position [1056, 0]
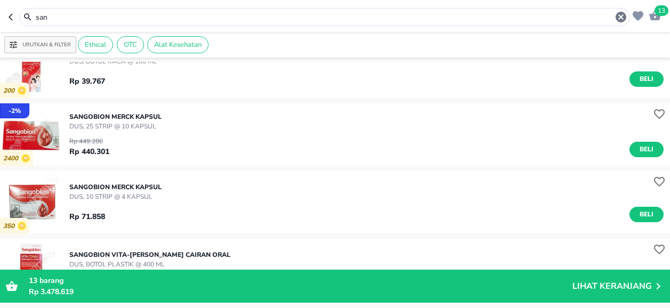
click at [69, 13] on input "san" at bounding box center [325, 17] width 580 height 11
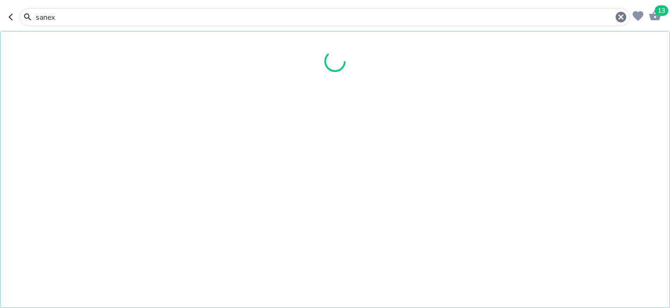
type input "sanex"
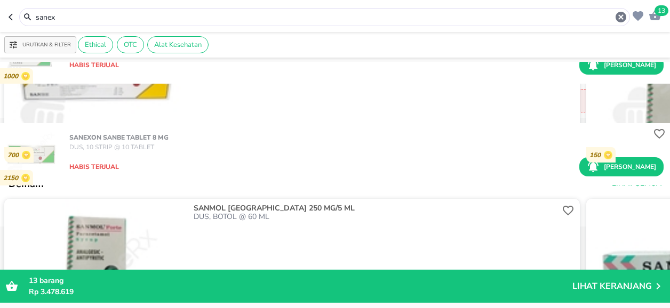
scroll to position [11, 0]
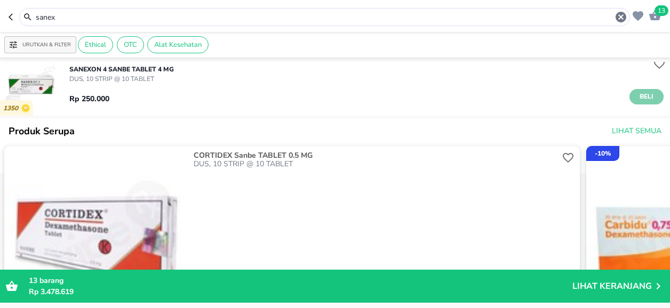
click at [649, 97] on button "Beli" at bounding box center [646, 96] width 34 height 15
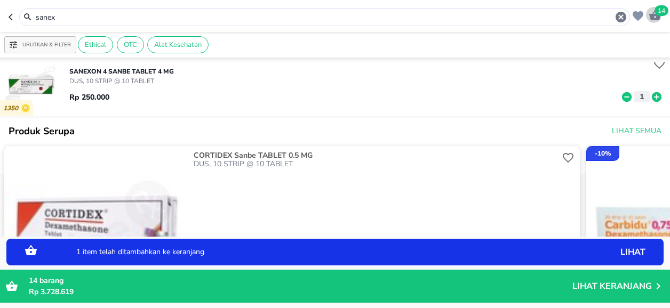
click at [660, 9] on span "14" at bounding box center [662, 10] width 14 height 11
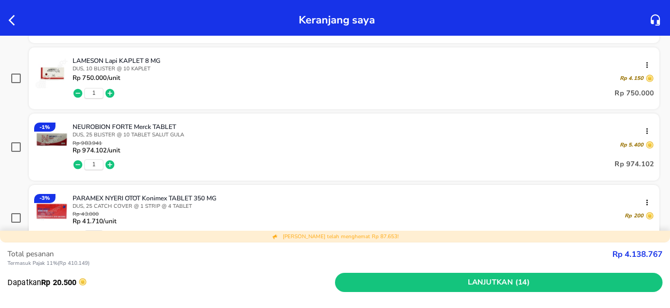
scroll to position [267, 0]
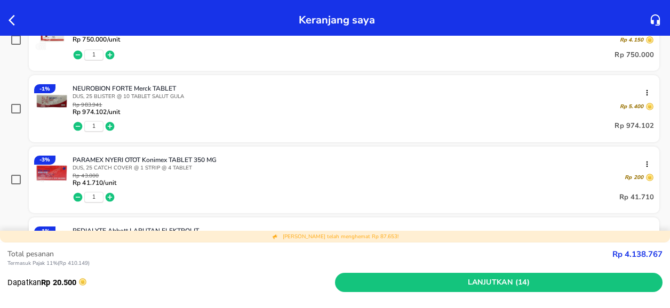
click at [75, 124] on icon "button" at bounding box center [78, 126] width 9 height 9
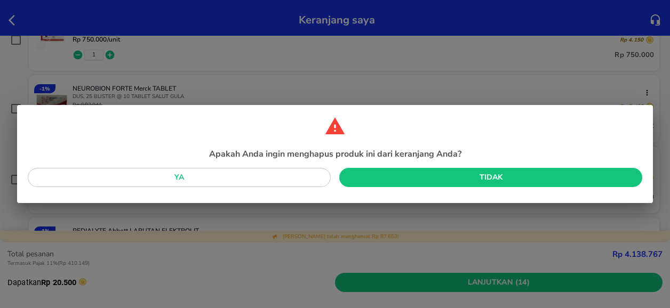
click at [236, 179] on span "Ya" at bounding box center [179, 177] width 286 height 13
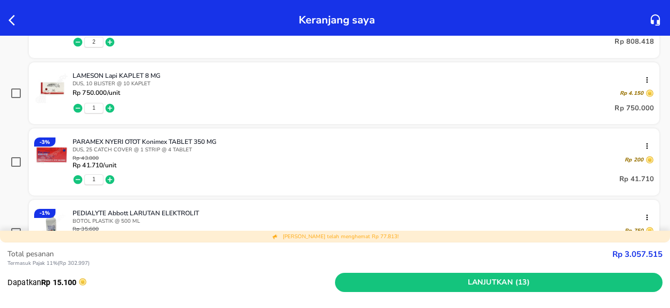
scroll to position [0, 0]
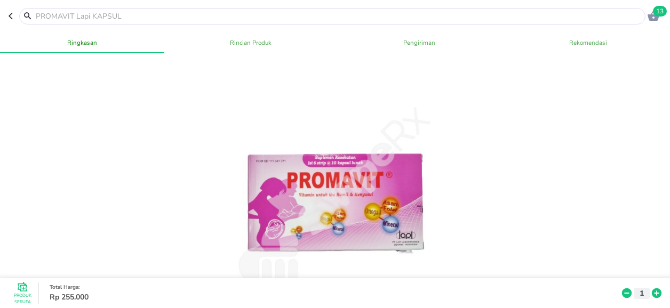
type input "praxi"
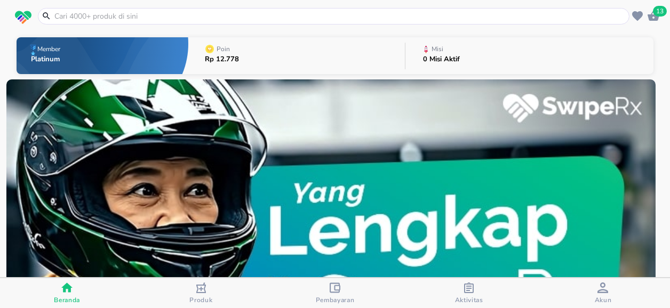
click at [472, 293] on div "button" at bounding box center [469, 289] width 11 height 13
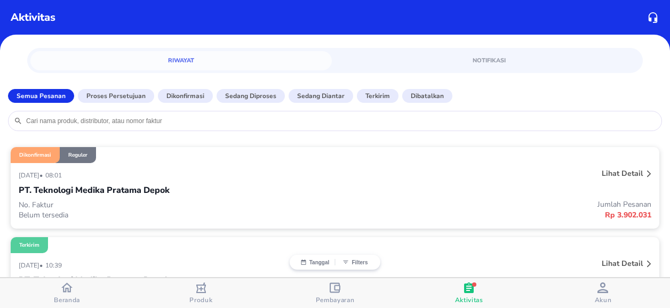
click at [647, 173] on icon at bounding box center [649, 174] width 4 height 6
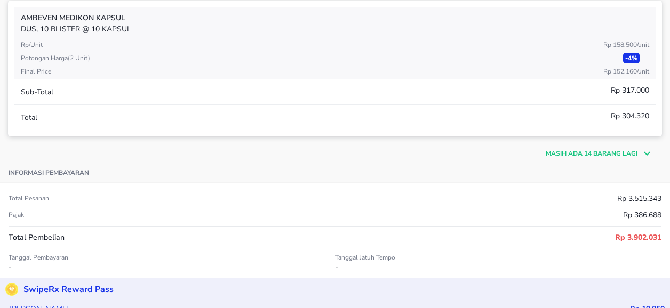
scroll to position [533, 0]
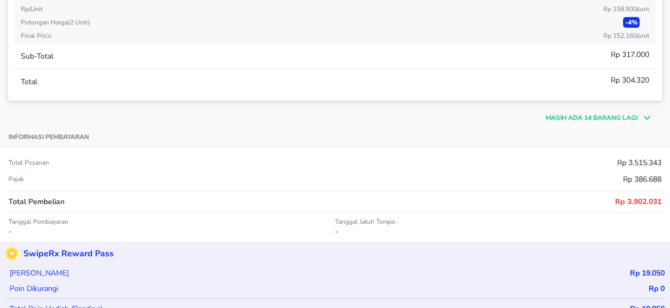
click at [644, 116] on icon at bounding box center [647, 118] width 6 height 4
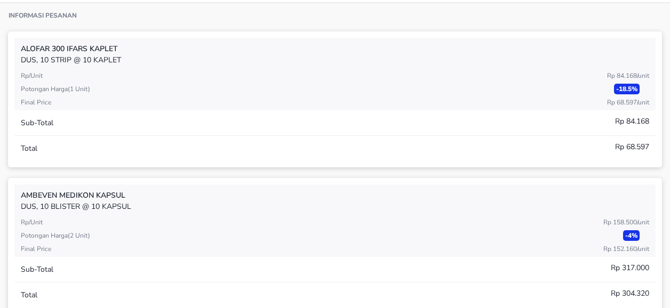
scroll to position [0, 0]
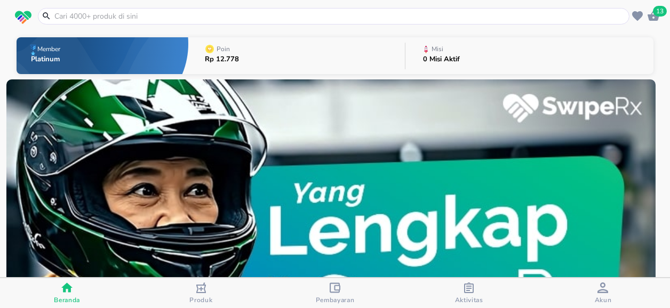
click at [659, 13] on span "13" at bounding box center [660, 11] width 14 height 11
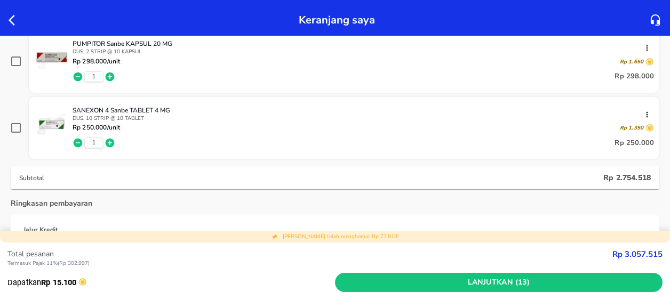
scroll to position [693, 0]
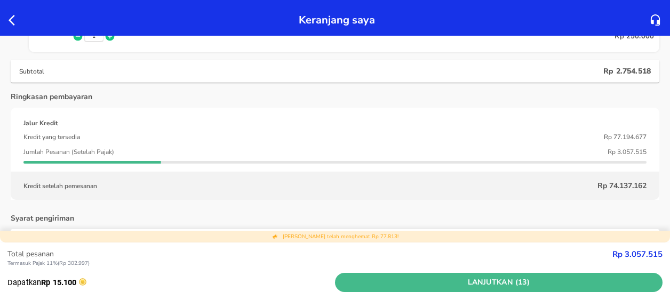
click at [469, 276] on span "Lanjutkan (13)" at bounding box center [498, 282] width 319 height 13
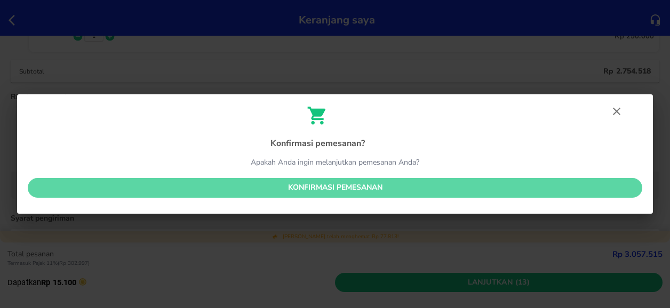
click at [366, 187] on span "Konfirmasi pemesanan" at bounding box center [334, 187] width 597 height 13
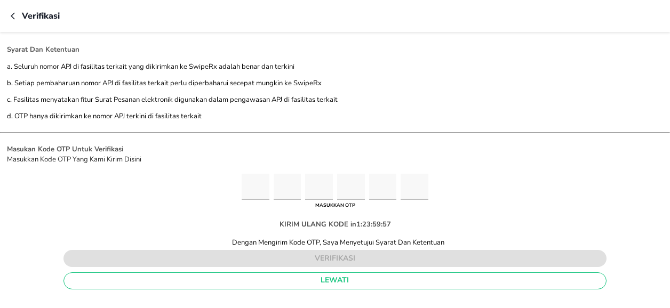
click at [260, 186] on input "Please enter OTP character 1" at bounding box center [256, 187] width 28 height 26
type input "4"
type input "7"
type input "6"
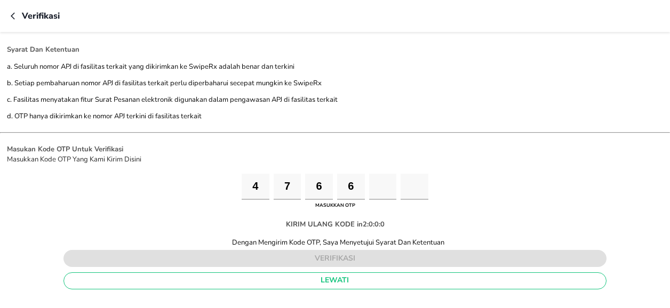
type input "2"
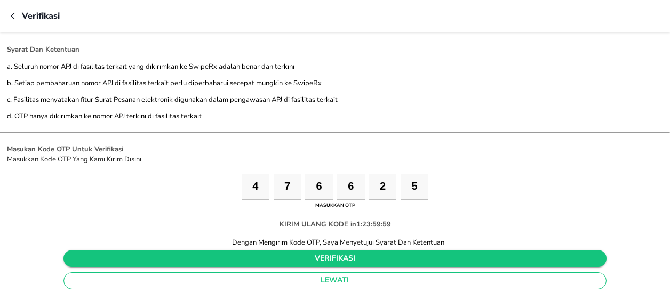
type input "5"
click at [368, 261] on span "verifikasi" at bounding box center [334, 258] width 525 height 13
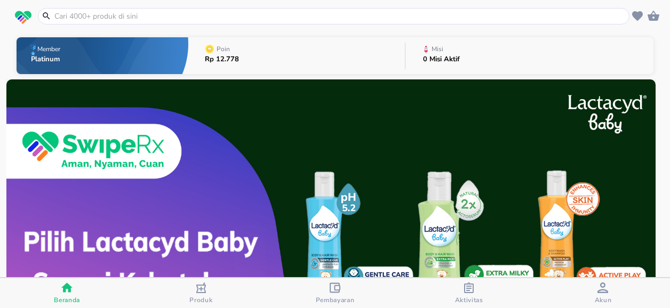
click at [77, 16] on input "text" at bounding box center [339, 16] width 573 height 11
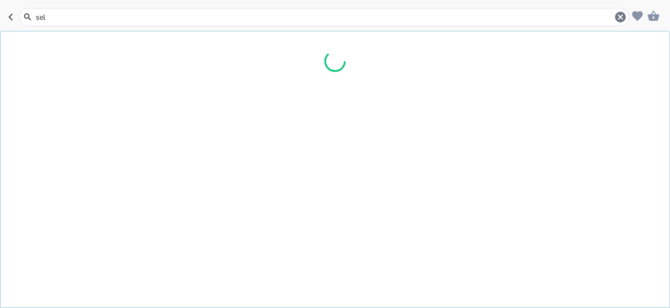
type input "selv"
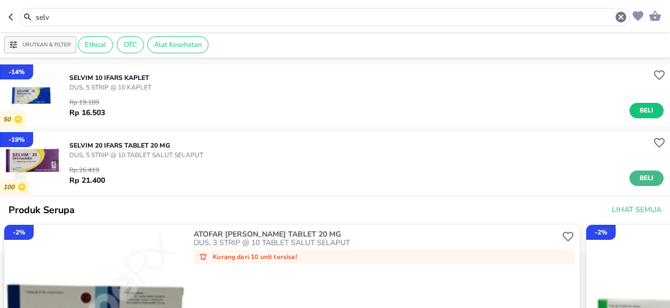
click at [641, 177] on span "Beli" at bounding box center [646, 178] width 18 height 11
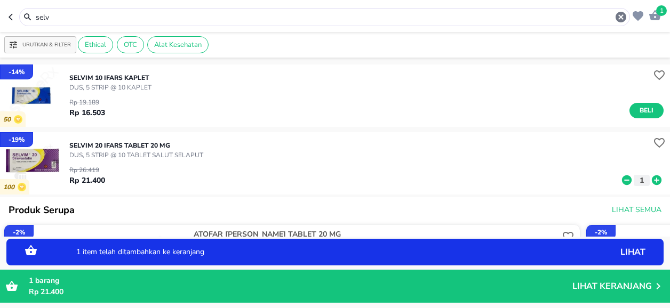
click at [650, 180] on icon at bounding box center [657, 180] width 14 height 12
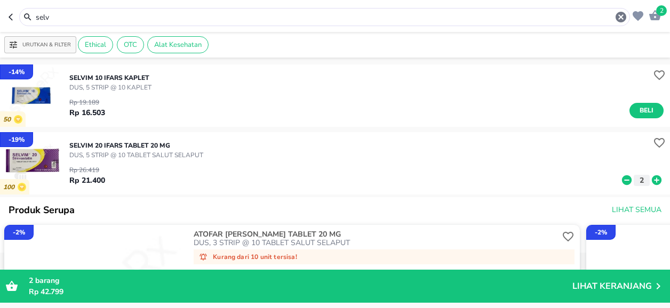
click at [75, 21] on input "selv" at bounding box center [325, 17] width 580 height 11
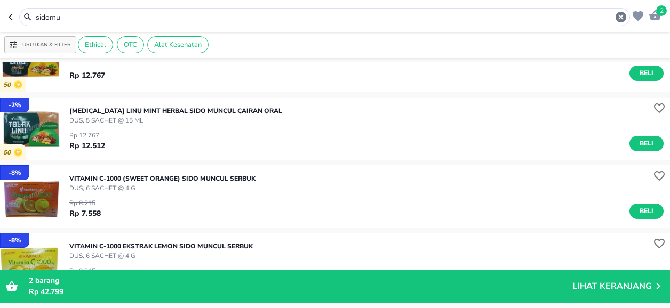
scroll to position [320, 0]
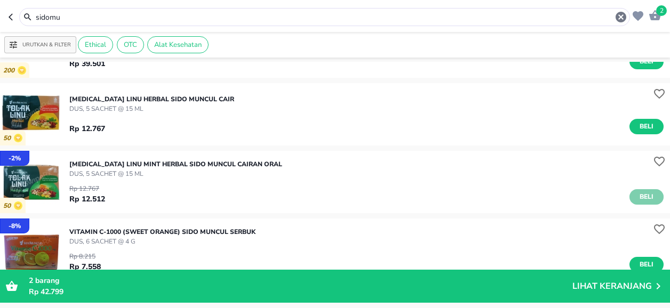
click at [641, 195] on span "Beli" at bounding box center [646, 197] width 18 height 11
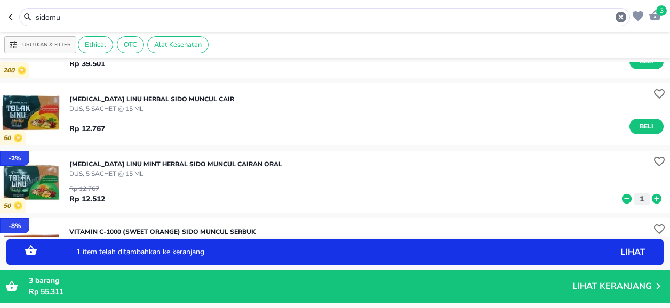
click at [652, 196] on icon at bounding box center [657, 199] width 10 height 10
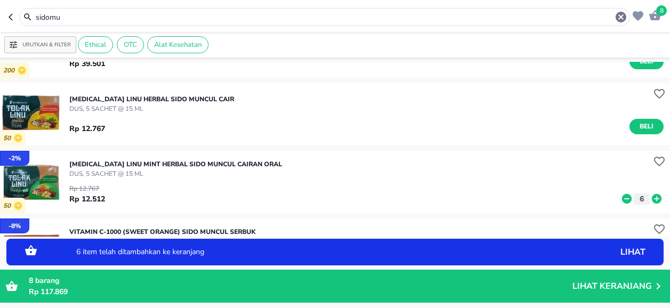
click at [652, 196] on icon at bounding box center [657, 199] width 10 height 10
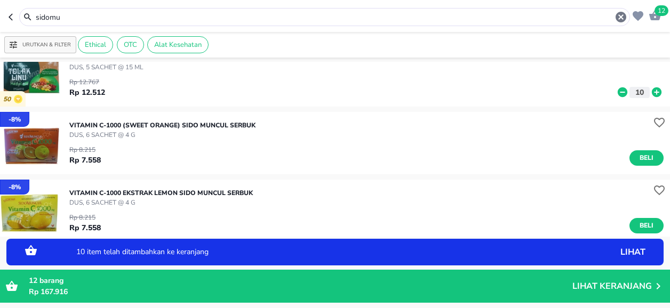
scroll to position [480, 0]
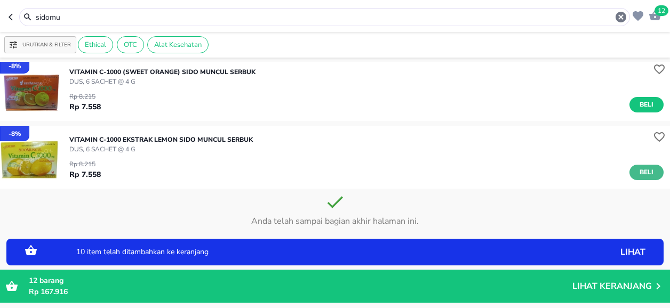
click at [637, 173] on span "Beli" at bounding box center [646, 172] width 18 height 11
click at [652, 173] on icon at bounding box center [657, 175] width 10 height 10
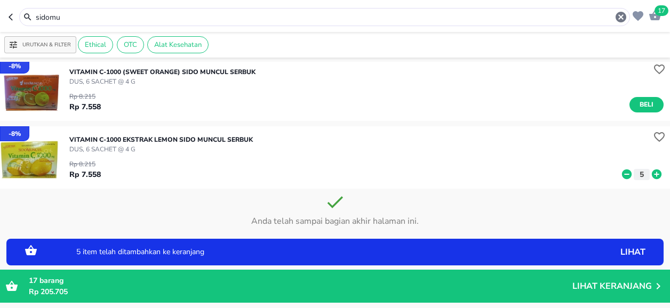
click at [652, 173] on icon at bounding box center [657, 175] width 10 height 10
click at [639, 105] on span "Beli" at bounding box center [646, 104] width 18 height 11
click at [652, 105] on icon at bounding box center [657, 107] width 10 height 10
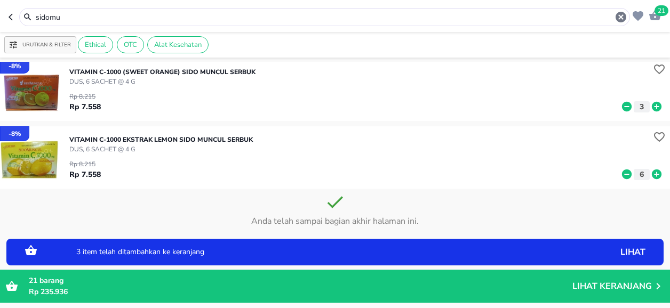
click at [652, 105] on icon at bounding box center [657, 107] width 10 height 10
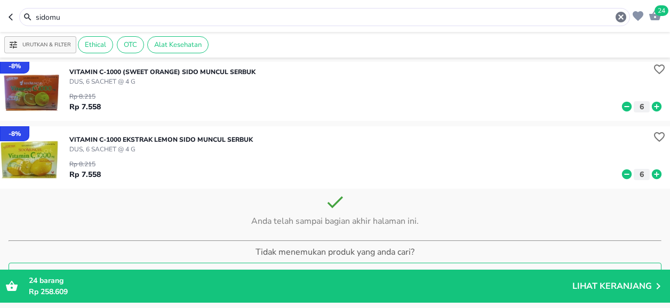
click at [75, 19] on input "sidomu" at bounding box center [325, 17] width 580 height 11
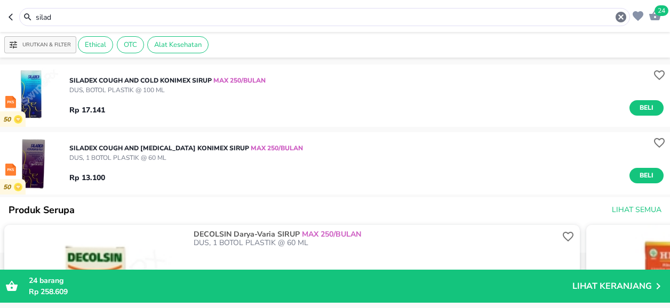
click at [59, 20] on input "silad" at bounding box center [325, 17] width 580 height 11
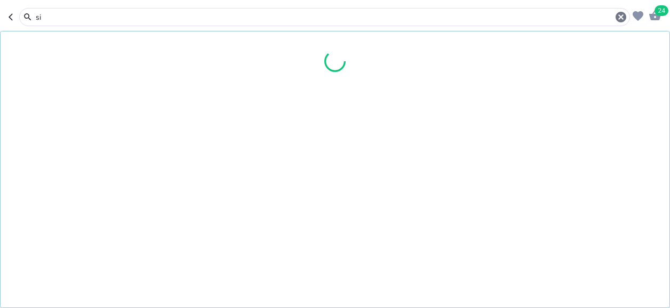
type input "s"
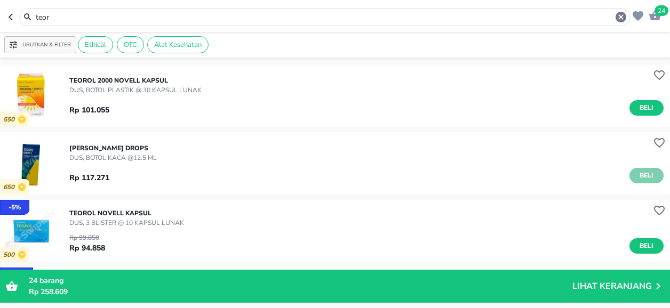
click at [637, 177] on span "Beli" at bounding box center [646, 175] width 18 height 11
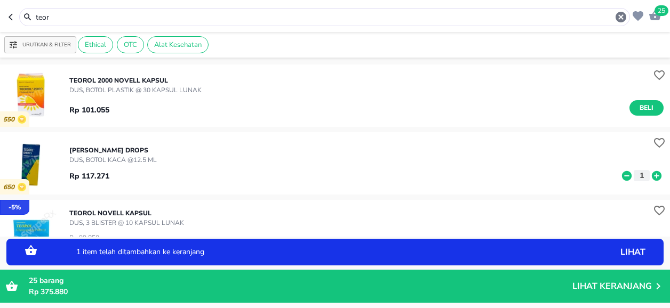
click at [650, 176] on icon at bounding box center [657, 176] width 14 height 12
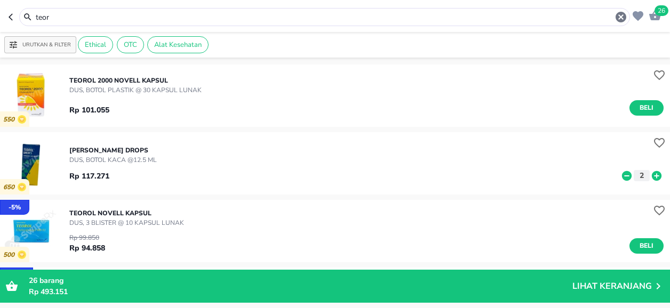
click at [73, 17] on input "teor" at bounding box center [325, 17] width 580 height 11
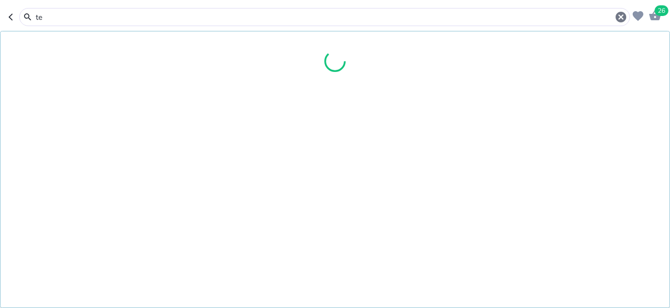
type input "t"
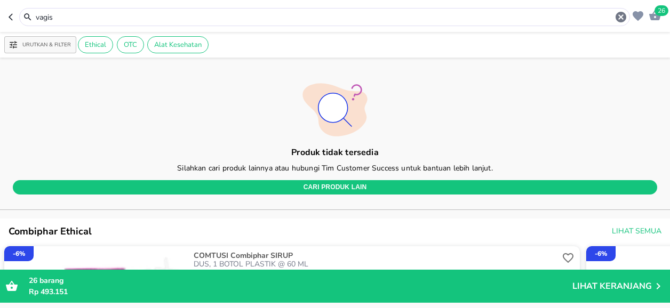
click at [73, 17] on input "vagis" at bounding box center [325, 17] width 580 height 11
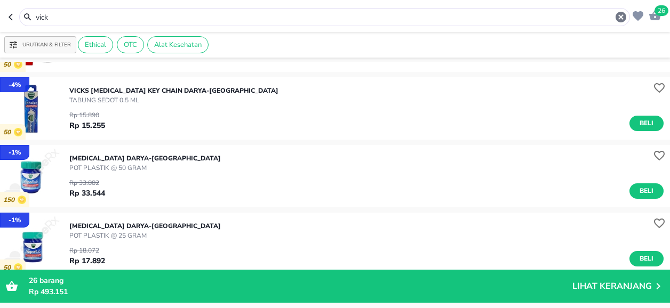
scroll to position [480, 0]
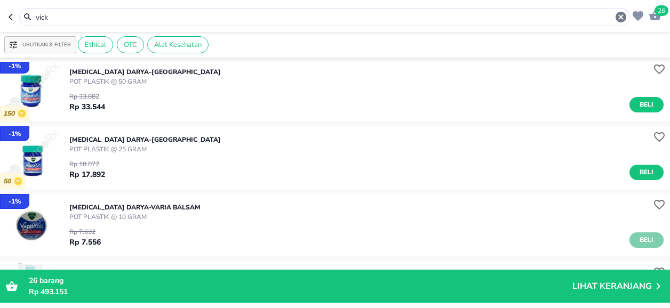
click at [644, 238] on span "Beli" at bounding box center [646, 240] width 18 height 11
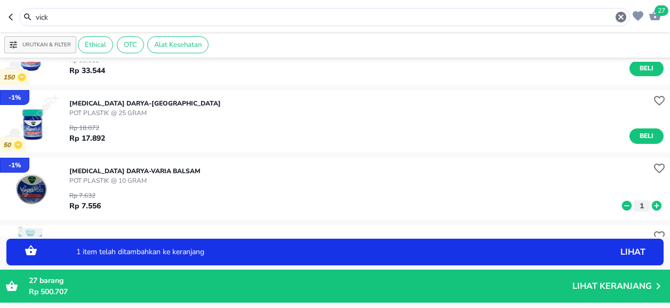
scroll to position [533, 0]
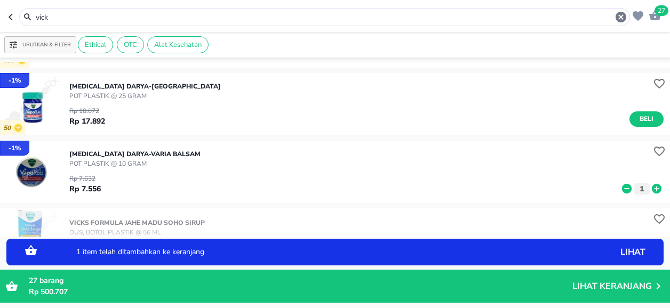
click at [650, 188] on icon at bounding box center [657, 189] width 14 height 12
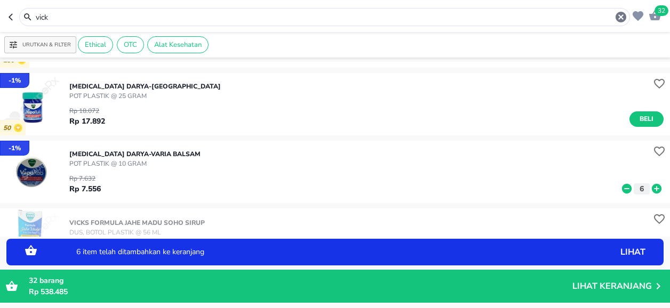
click at [650, 188] on icon at bounding box center [657, 189] width 14 height 12
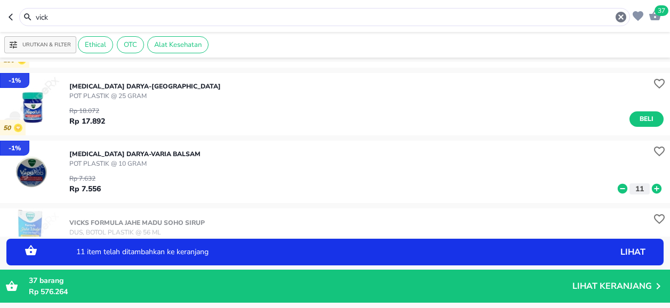
click at [650, 188] on icon at bounding box center [657, 189] width 14 height 12
click at [60, 19] on input "vick" at bounding box center [325, 17] width 580 height 11
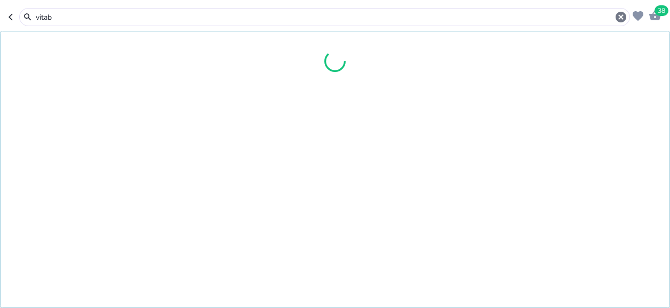
type input "vitab"
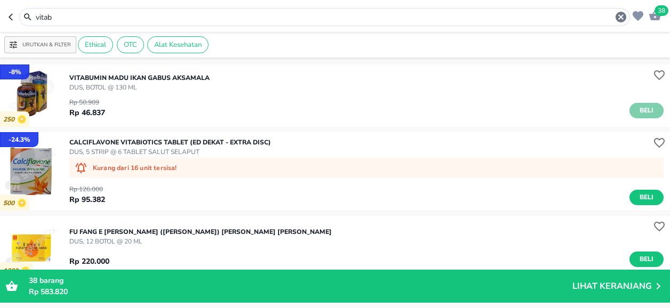
click at [639, 111] on span "Beli" at bounding box center [646, 110] width 18 height 11
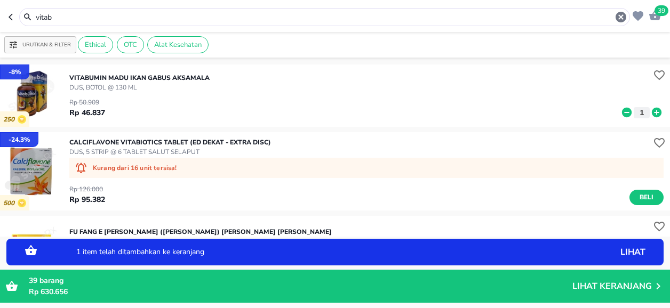
click at [652, 111] on icon at bounding box center [657, 113] width 10 height 10
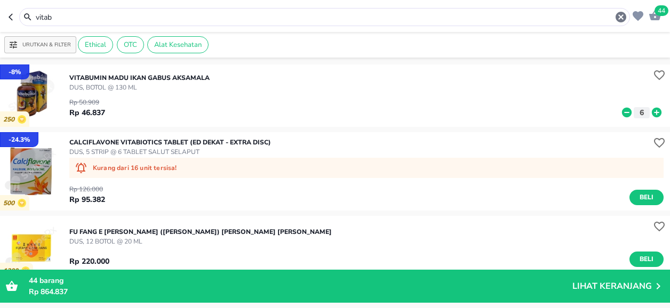
click at [665, 10] on span "44" at bounding box center [662, 10] width 14 height 11
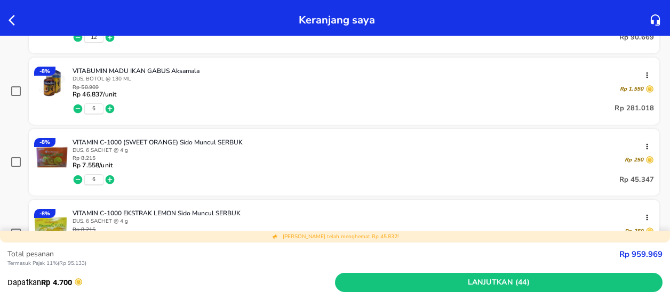
scroll to position [533, 0]
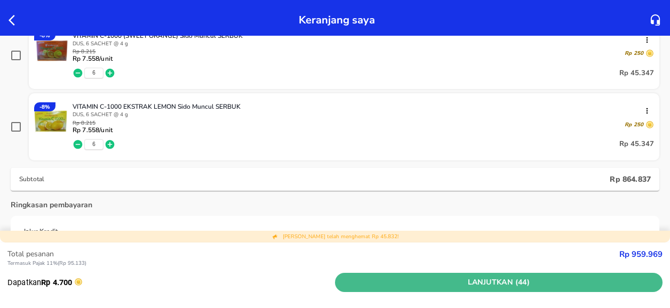
click at [471, 281] on span "Lanjutkan (44)" at bounding box center [498, 282] width 319 height 13
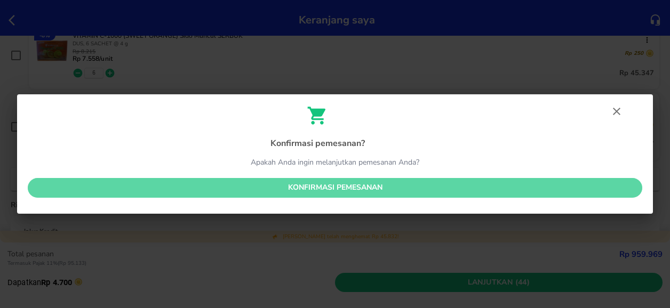
click at [360, 184] on span "Konfirmasi pemesanan" at bounding box center [334, 187] width 597 height 13
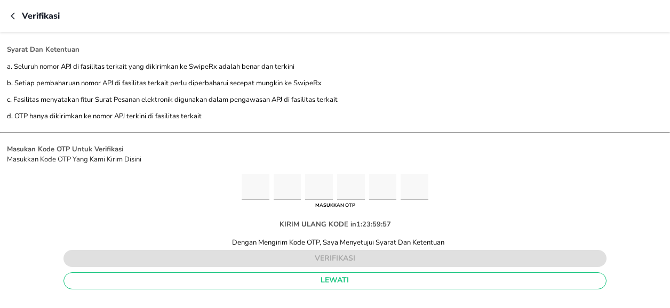
click at [255, 190] on input "Please enter OTP character 1" at bounding box center [256, 187] width 28 height 26
type input "5"
type input "4"
type input "8"
type input "1"
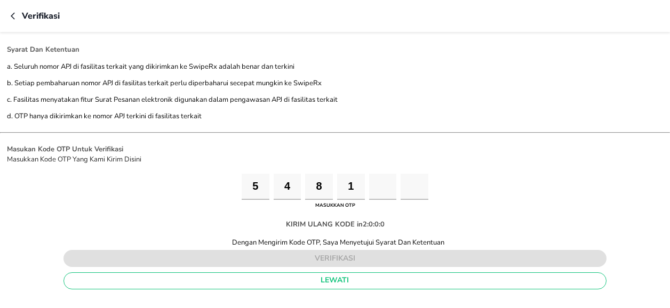
type input "2"
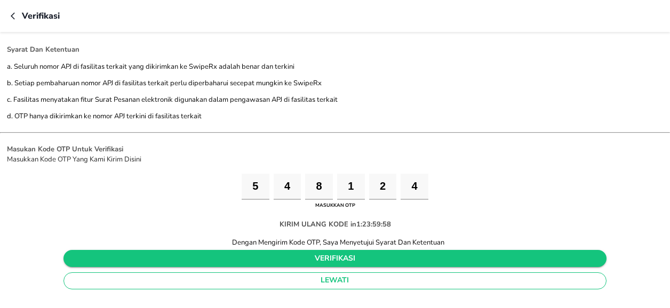
type input "4"
click at [305, 258] on span "verifikasi" at bounding box center [334, 258] width 525 height 13
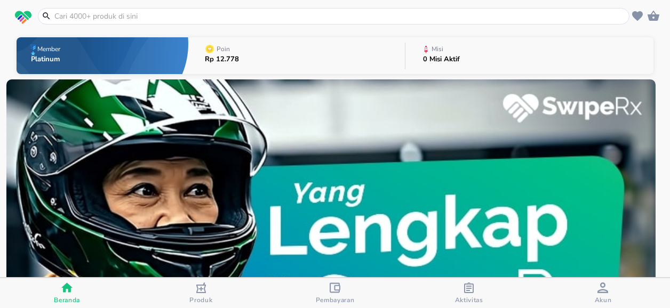
click at [116, 14] on input "text" at bounding box center [339, 16] width 573 height 11
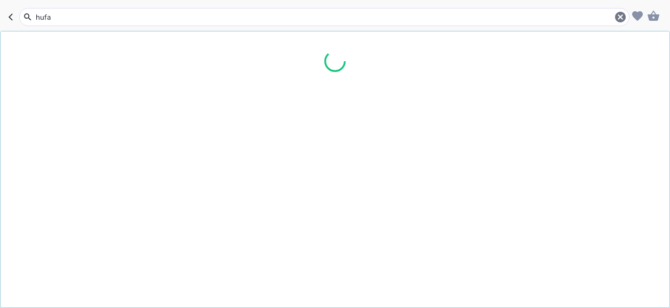
type input "hufag"
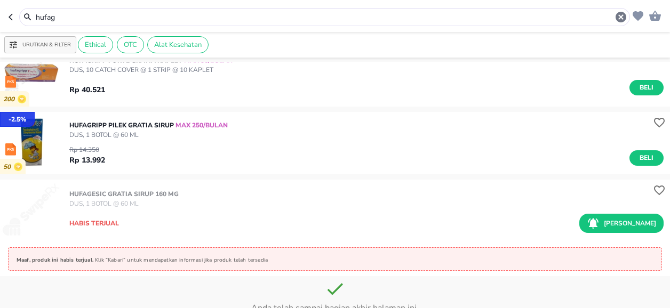
scroll to position [480, 0]
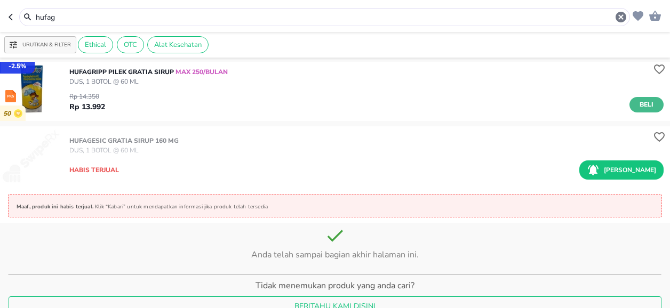
click at [639, 104] on span "Beli" at bounding box center [646, 104] width 18 height 11
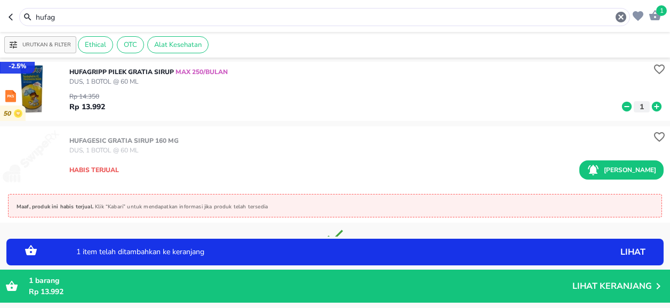
click at [652, 105] on icon at bounding box center [657, 107] width 10 height 10
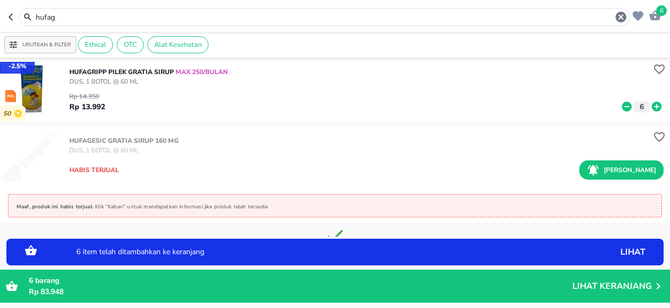
click at [652, 105] on icon at bounding box center [657, 107] width 10 height 10
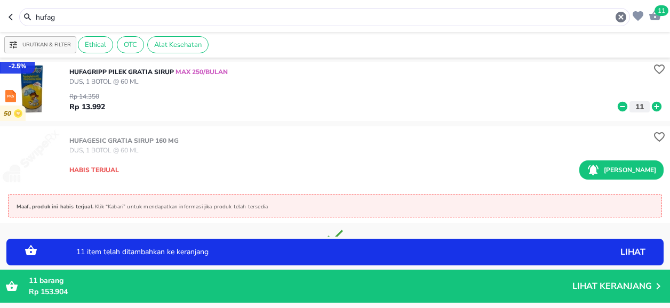
click at [652, 105] on icon at bounding box center [657, 107] width 10 height 10
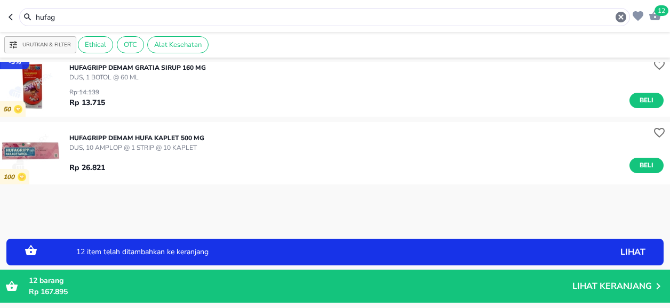
scroll to position [0, 0]
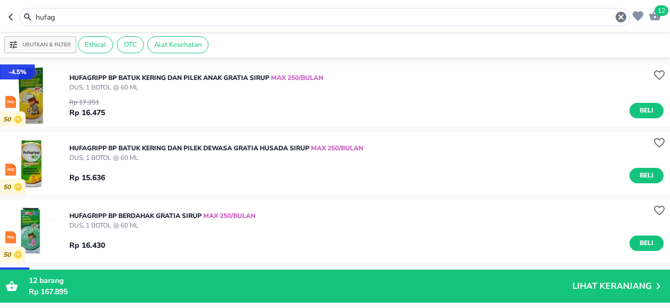
click at [64, 17] on input "hufag" at bounding box center [325, 17] width 580 height 11
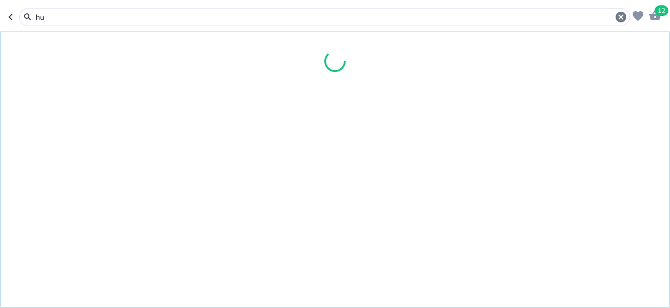
type input "h"
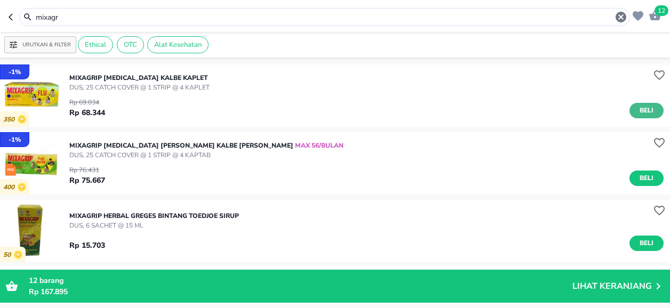
click at [648, 109] on button "Beli" at bounding box center [646, 110] width 34 height 15
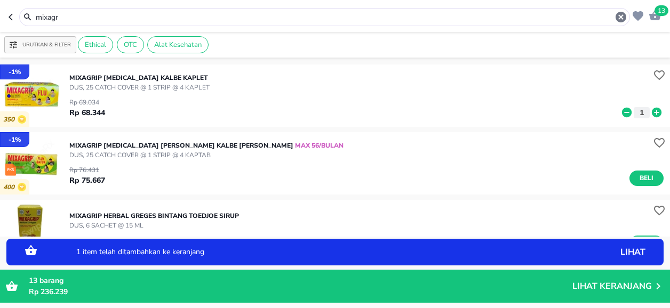
click at [650, 110] on icon at bounding box center [657, 113] width 14 height 12
click at [76, 20] on input "mixagr" at bounding box center [325, 17] width 580 height 11
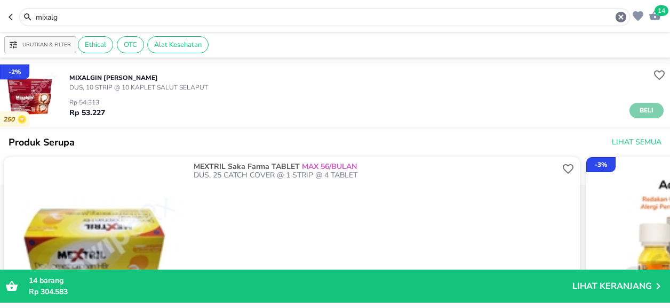
click at [637, 110] on span "Beli" at bounding box center [646, 110] width 18 height 11
click at [62, 15] on input "mixalg" at bounding box center [325, 17] width 580 height 11
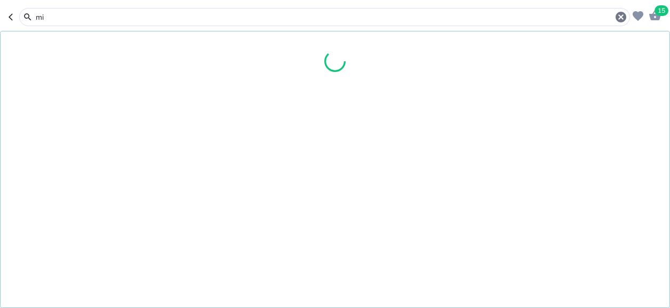
type input "m"
type input "parat"
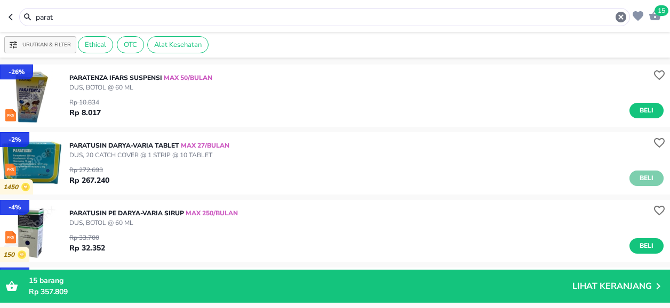
click at [637, 175] on span "Beli" at bounding box center [646, 178] width 18 height 11
click at [664, 12] on span "16" at bounding box center [662, 10] width 14 height 11
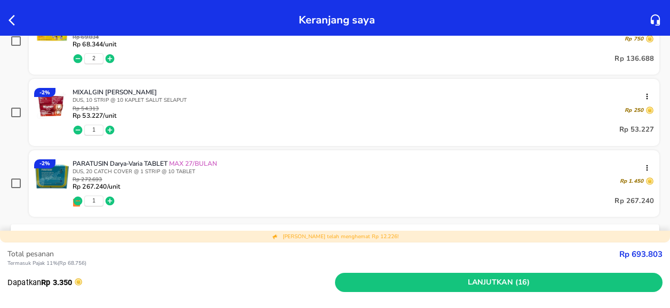
scroll to position [320, 0]
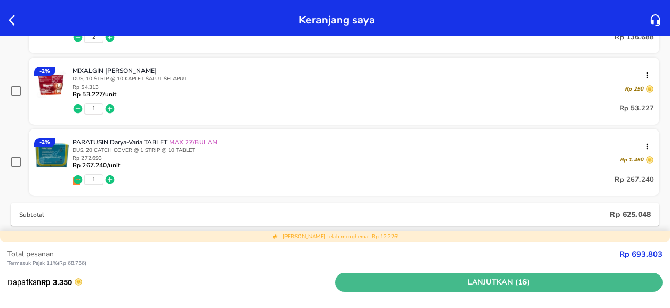
click at [495, 283] on span "Lanjutkan (16)" at bounding box center [498, 282] width 319 height 13
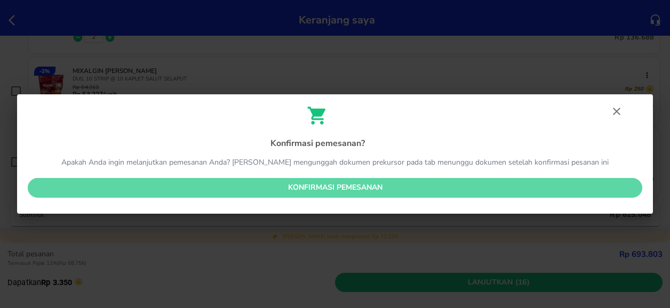
click at [341, 187] on span "Konfirmasi pemesanan" at bounding box center [334, 187] width 597 height 13
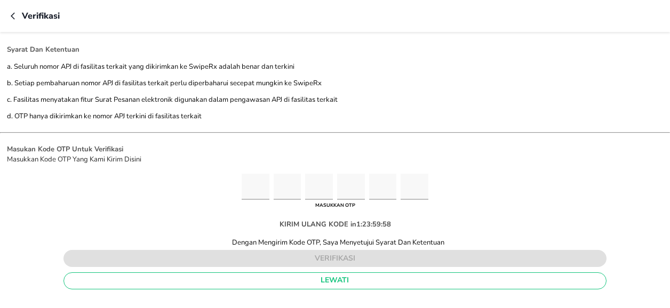
click at [258, 186] on input "Please enter OTP character 1" at bounding box center [256, 187] width 28 height 26
type input "5"
type input "8"
type input "7"
type input "8"
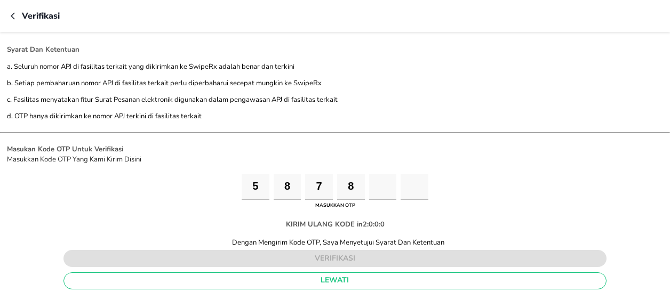
type input "6"
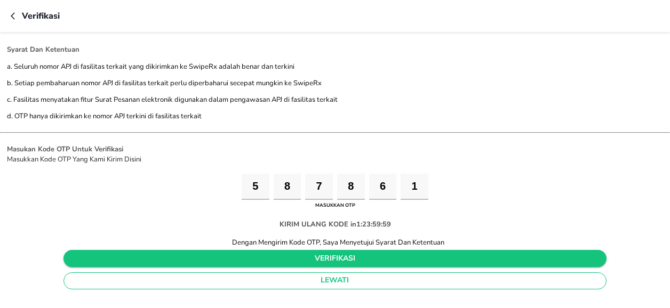
type input "1"
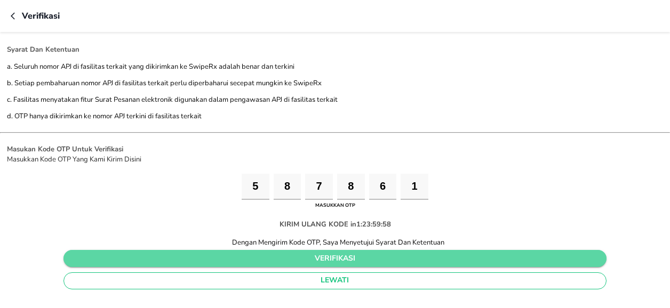
click at [293, 260] on span "verifikasi" at bounding box center [334, 258] width 525 height 13
